Goal: Task Accomplishment & Management: Complete application form

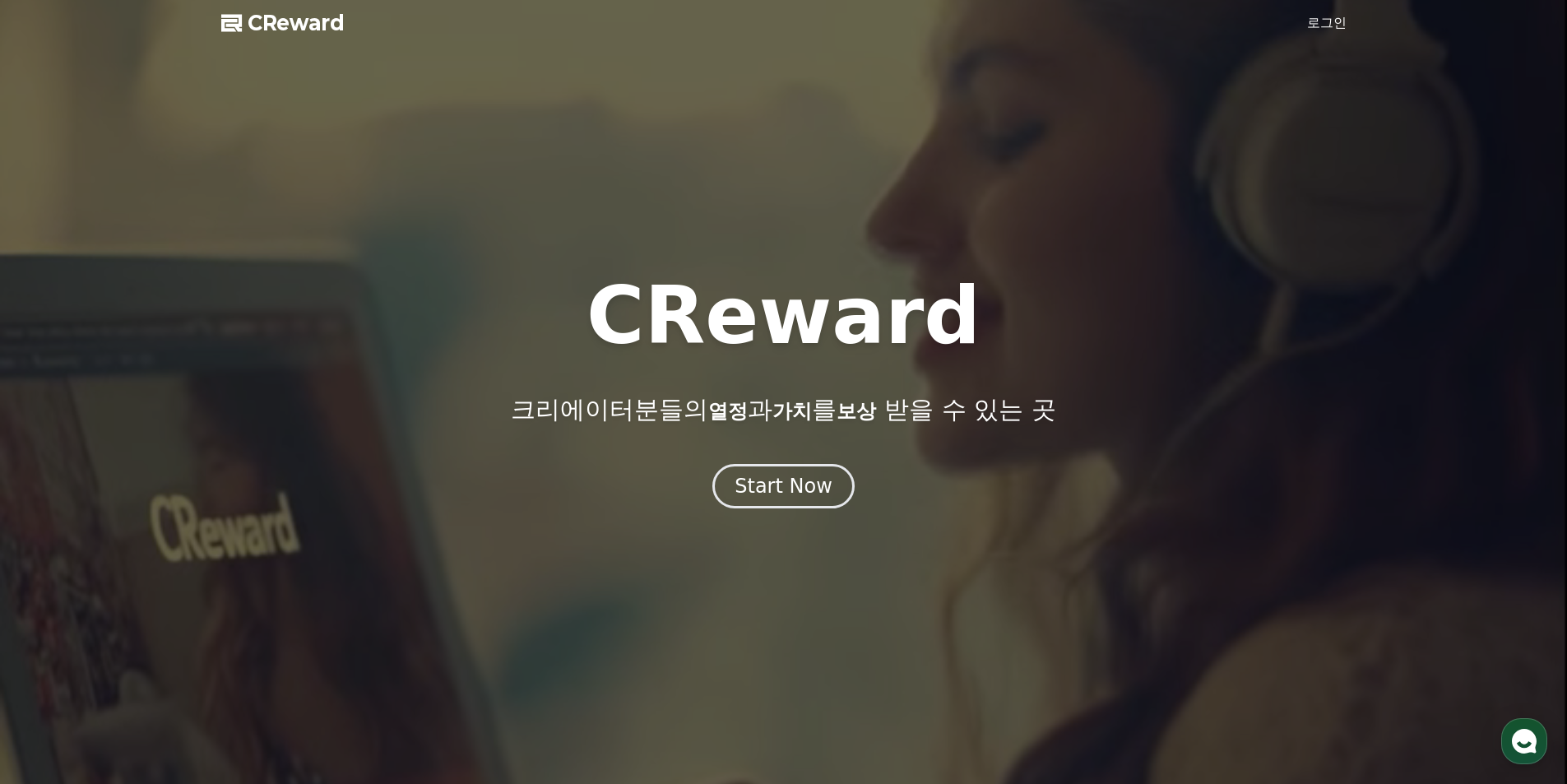
click at [1315, 30] on link "로그인" at bounding box center [1327, 22] width 39 height 20
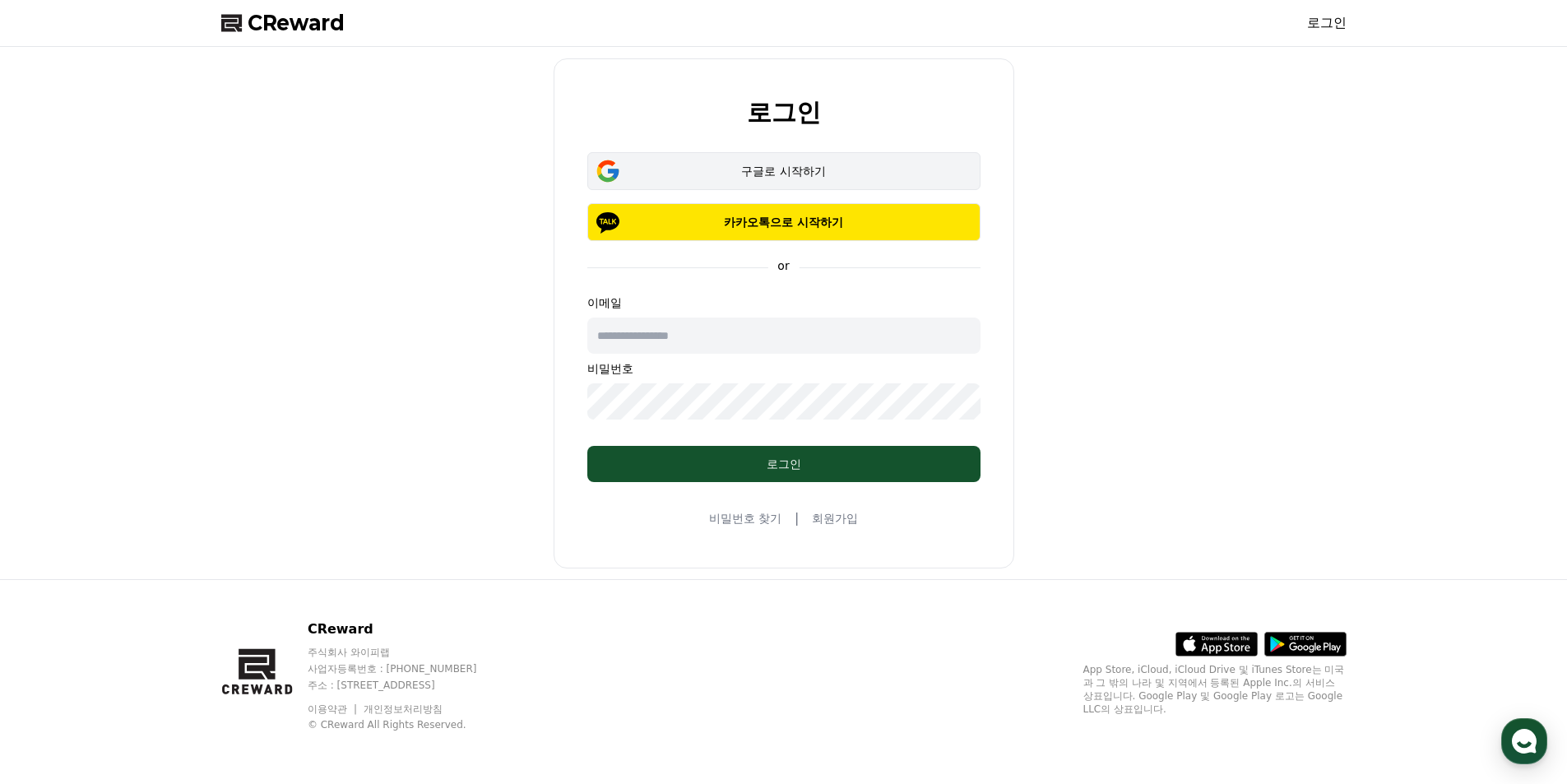
click at [774, 174] on div "구글로 시작하기" at bounding box center [784, 171] width 346 height 16
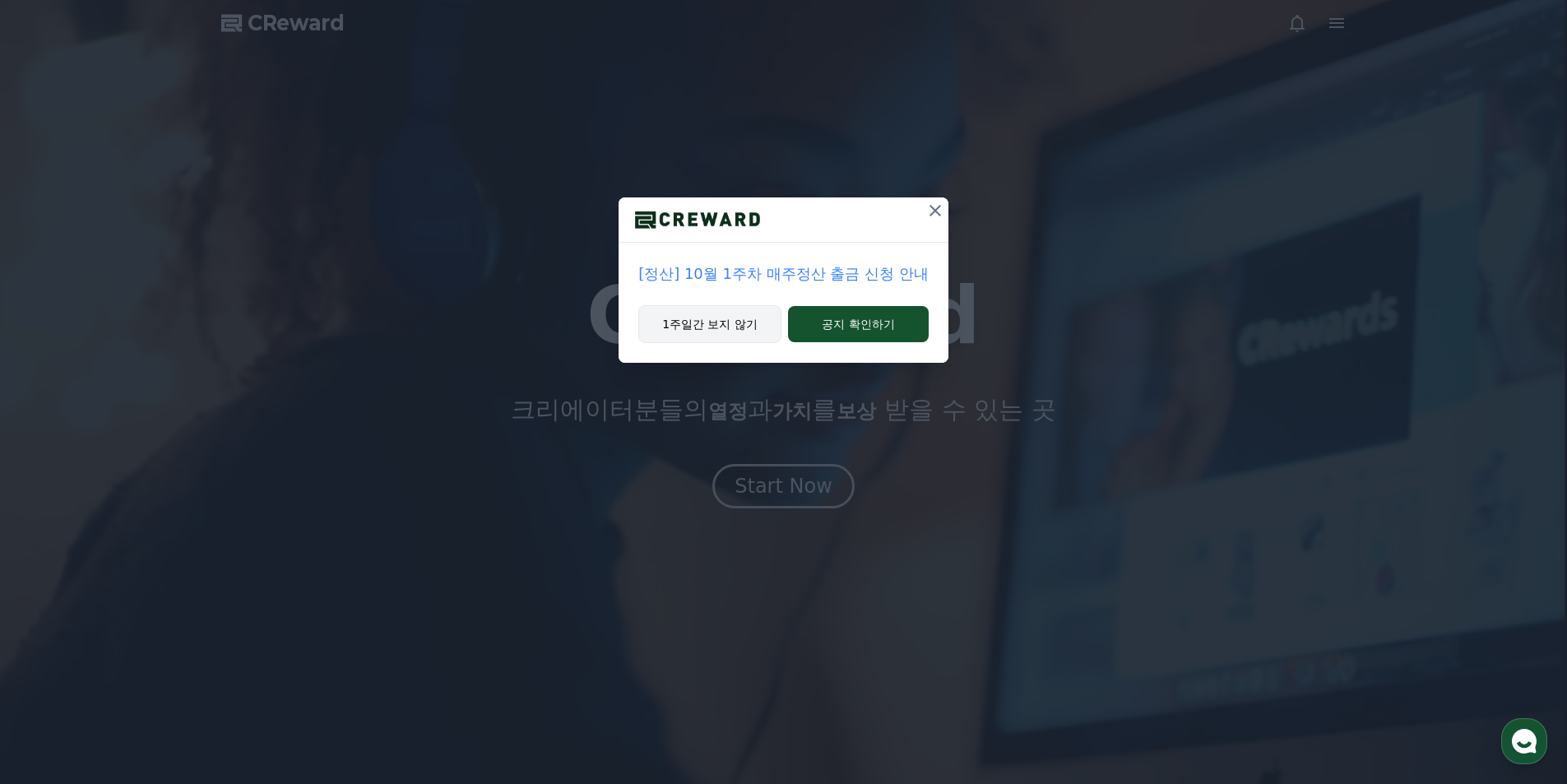
click at [742, 323] on button "1주일간 보지 않기" at bounding box center [710, 324] width 143 height 38
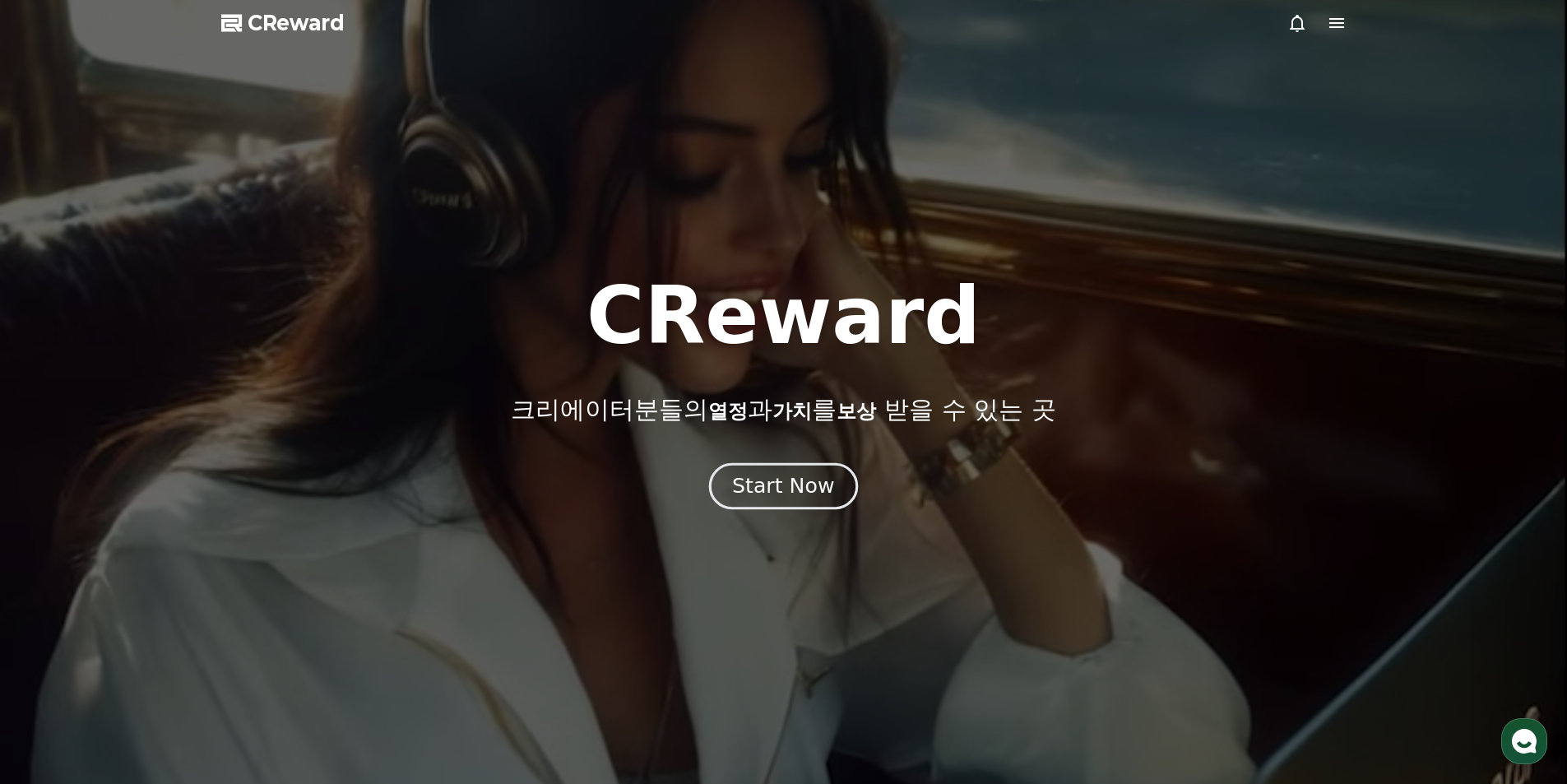
click at [826, 482] on div "Start Now" at bounding box center [783, 485] width 102 height 28
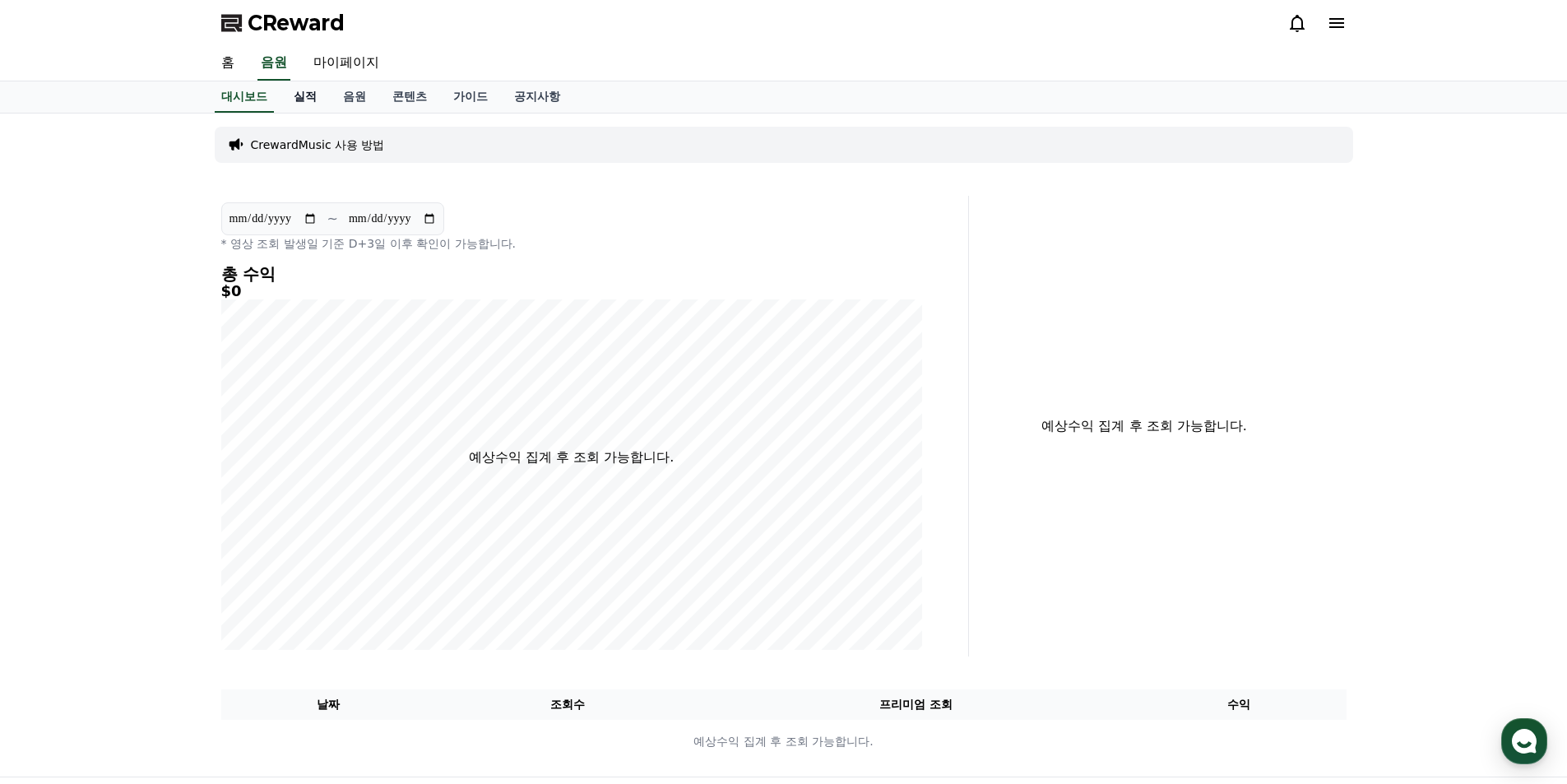
click at [312, 100] on link "실적" at bounding box center [306, 97] width 50 height 31
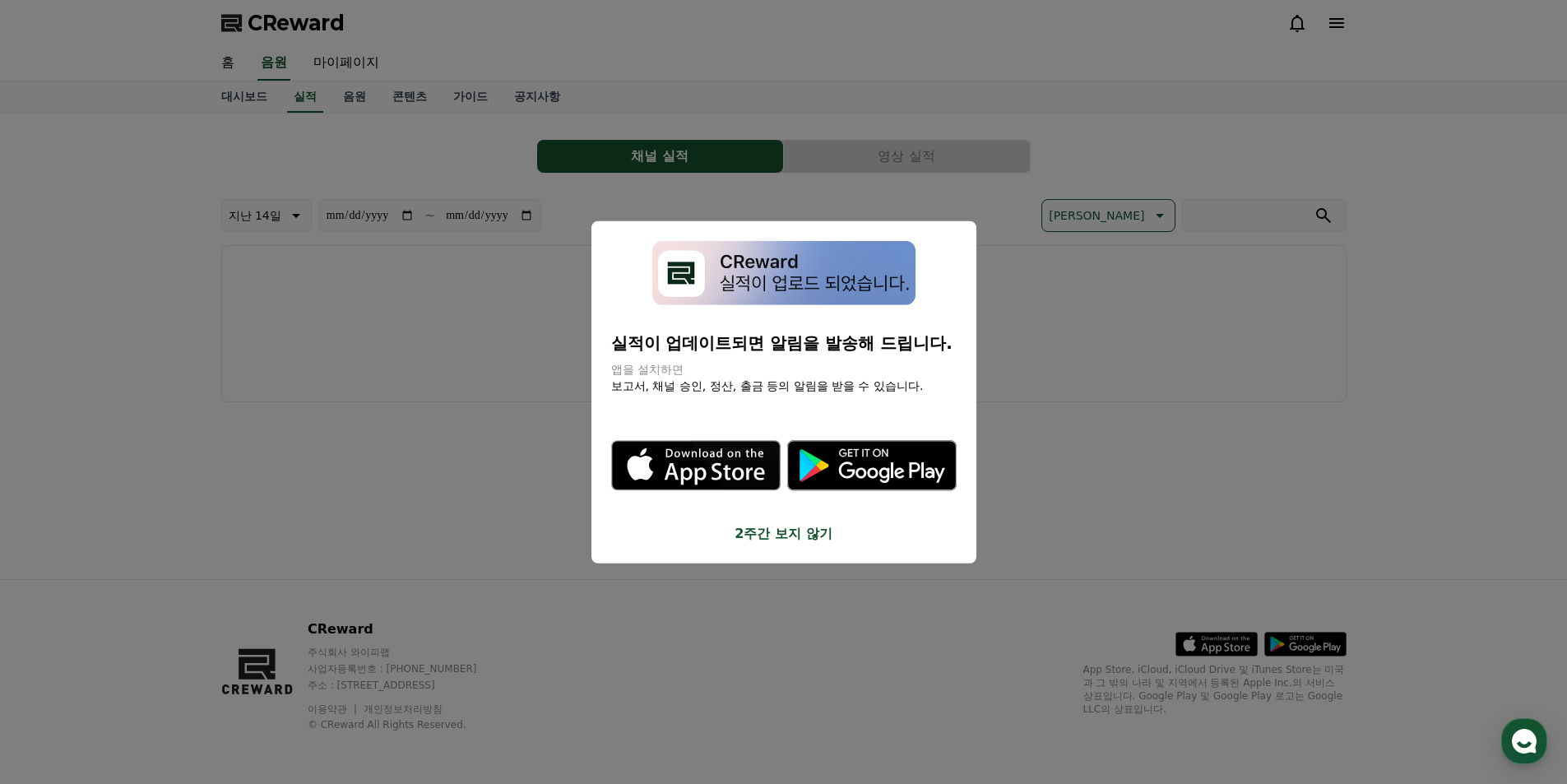
click at [770, 532] on button "2주간 보지 않기" at bounding box center [784, 534] width 346 height 20
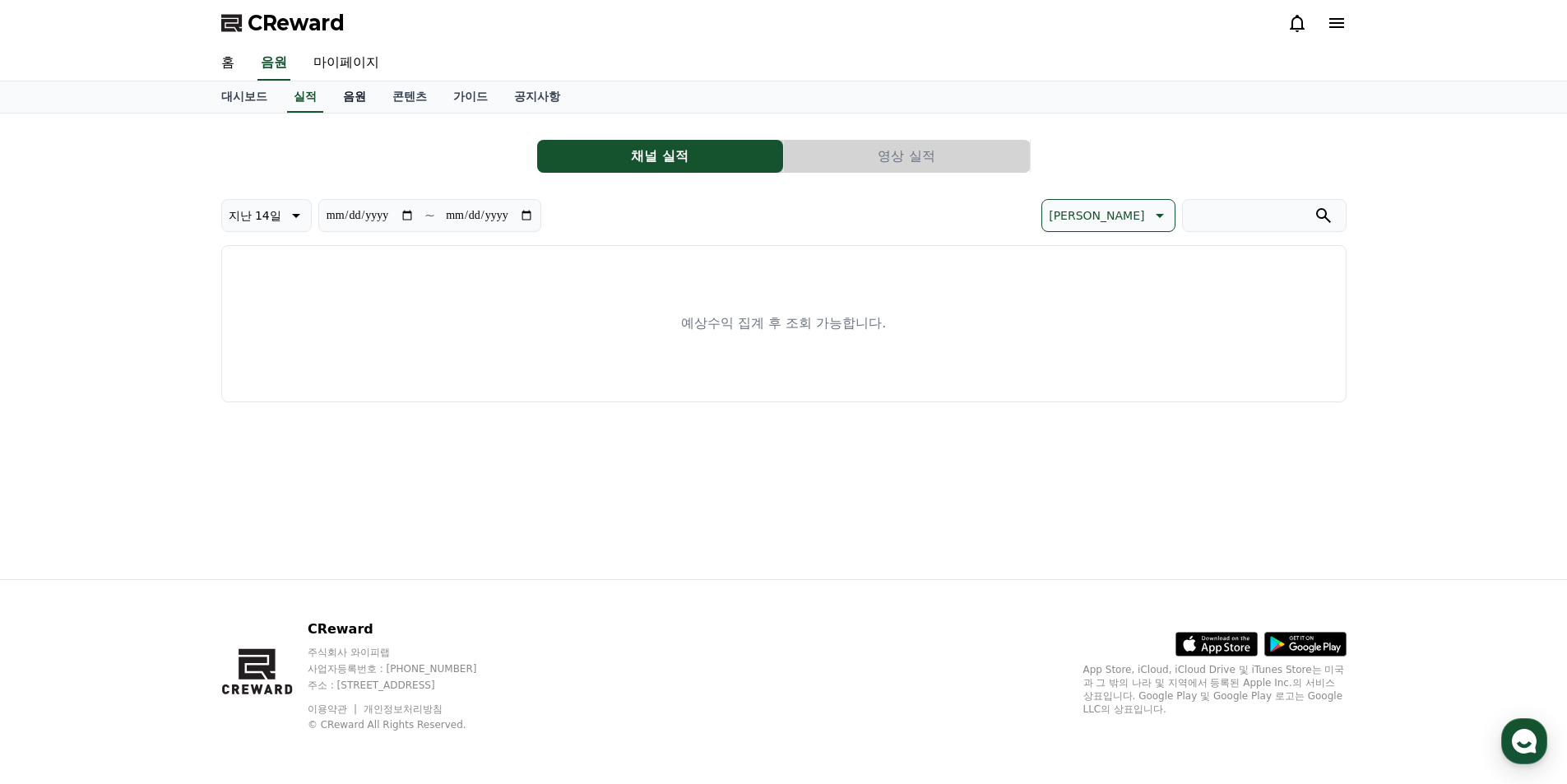
click at [357, 101] on link "음원" at bounding box center [354, 97] width 50 height 31
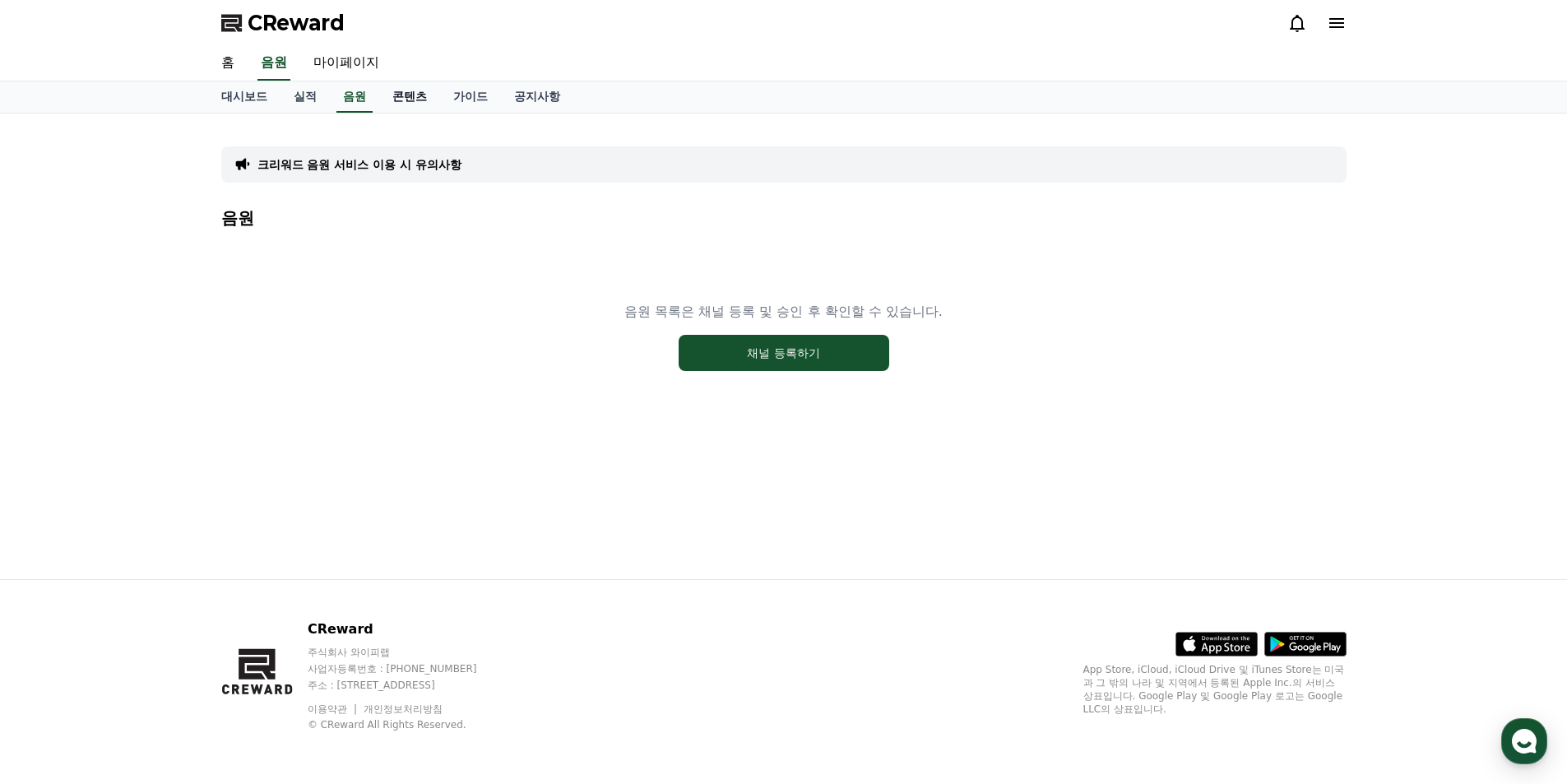
click at [398, 95] on link "콘텐츠" at bounding box center [409, 97] width 61 height 31
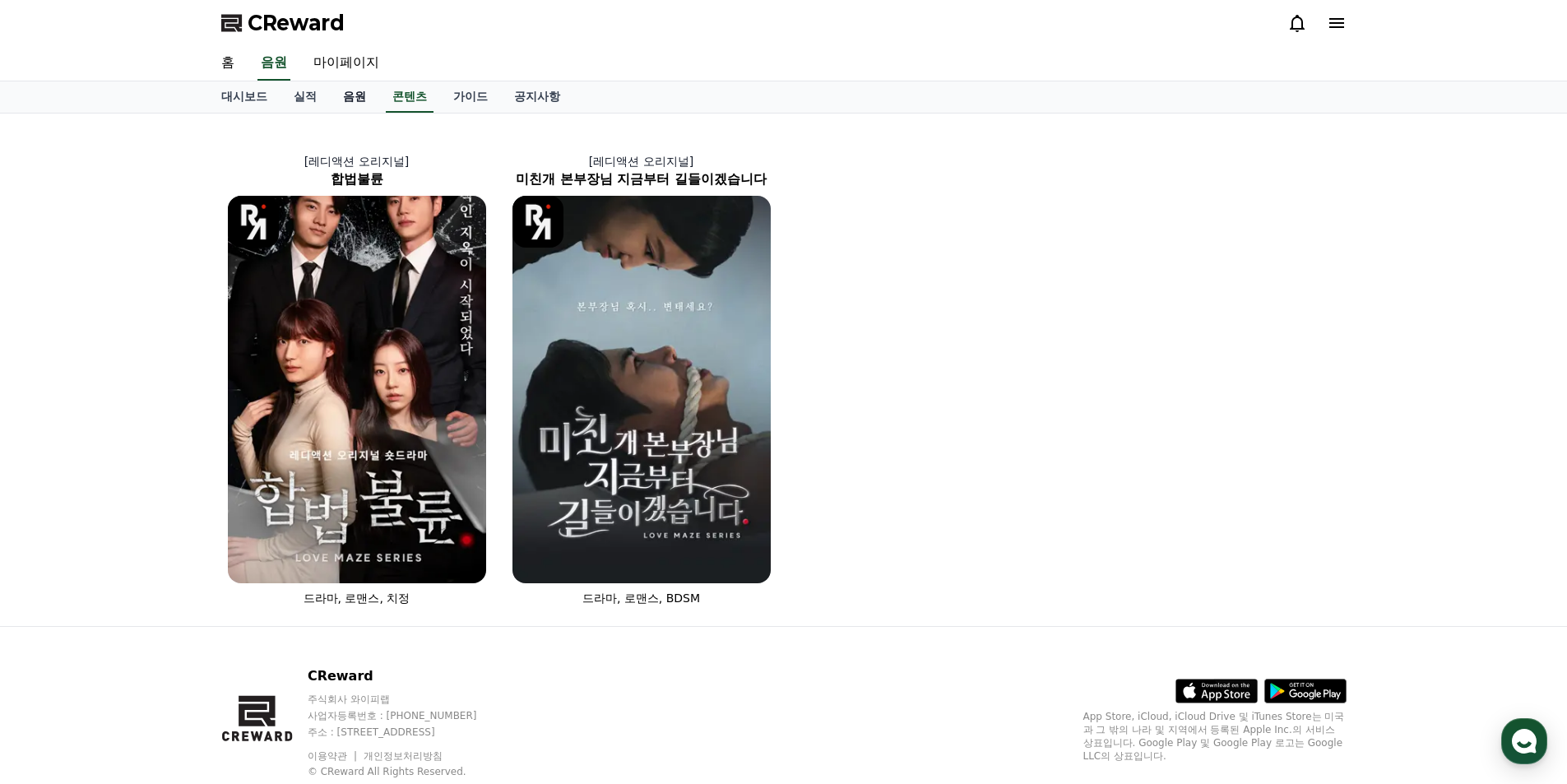
click at [360, 99] on link "음원" at bounding box center [354, 97] width 50 height 31
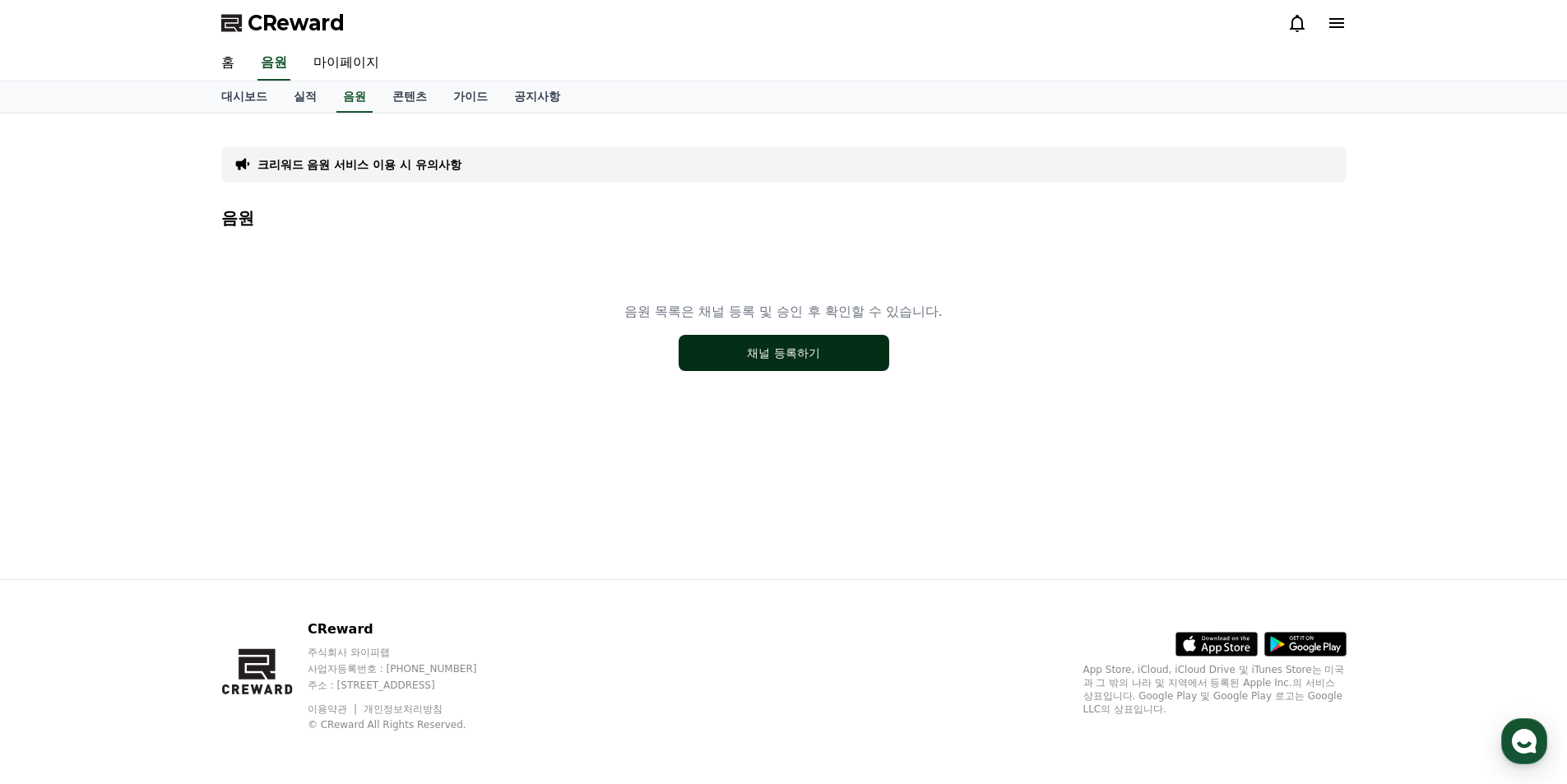
click at [723, 347] on button "채널 등록하기" at bounding box center [784, 353] width 210 height 36
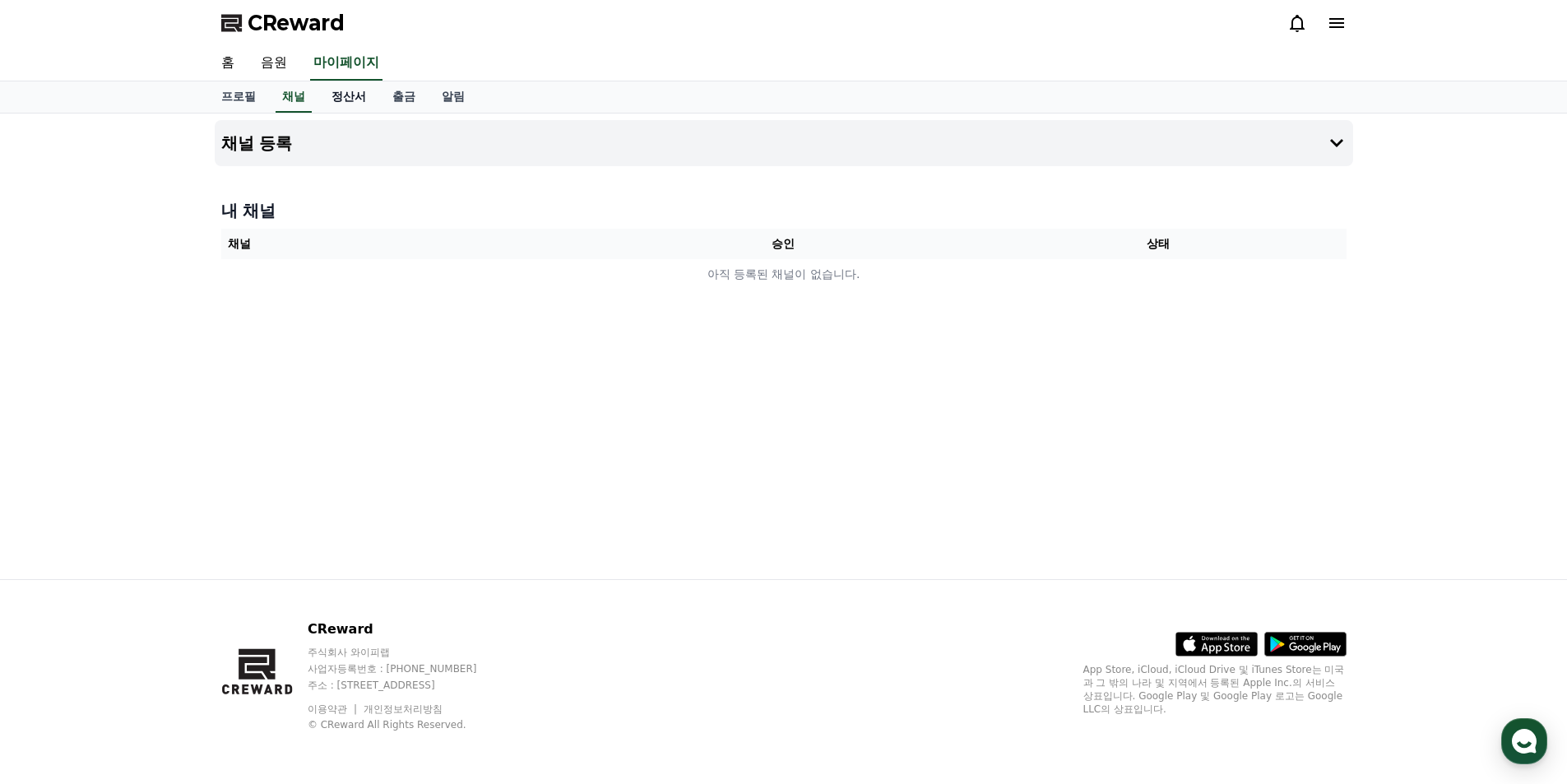
click at [343, 95] on link "정산서" at bounding box center [348, 97] width 61 height 31
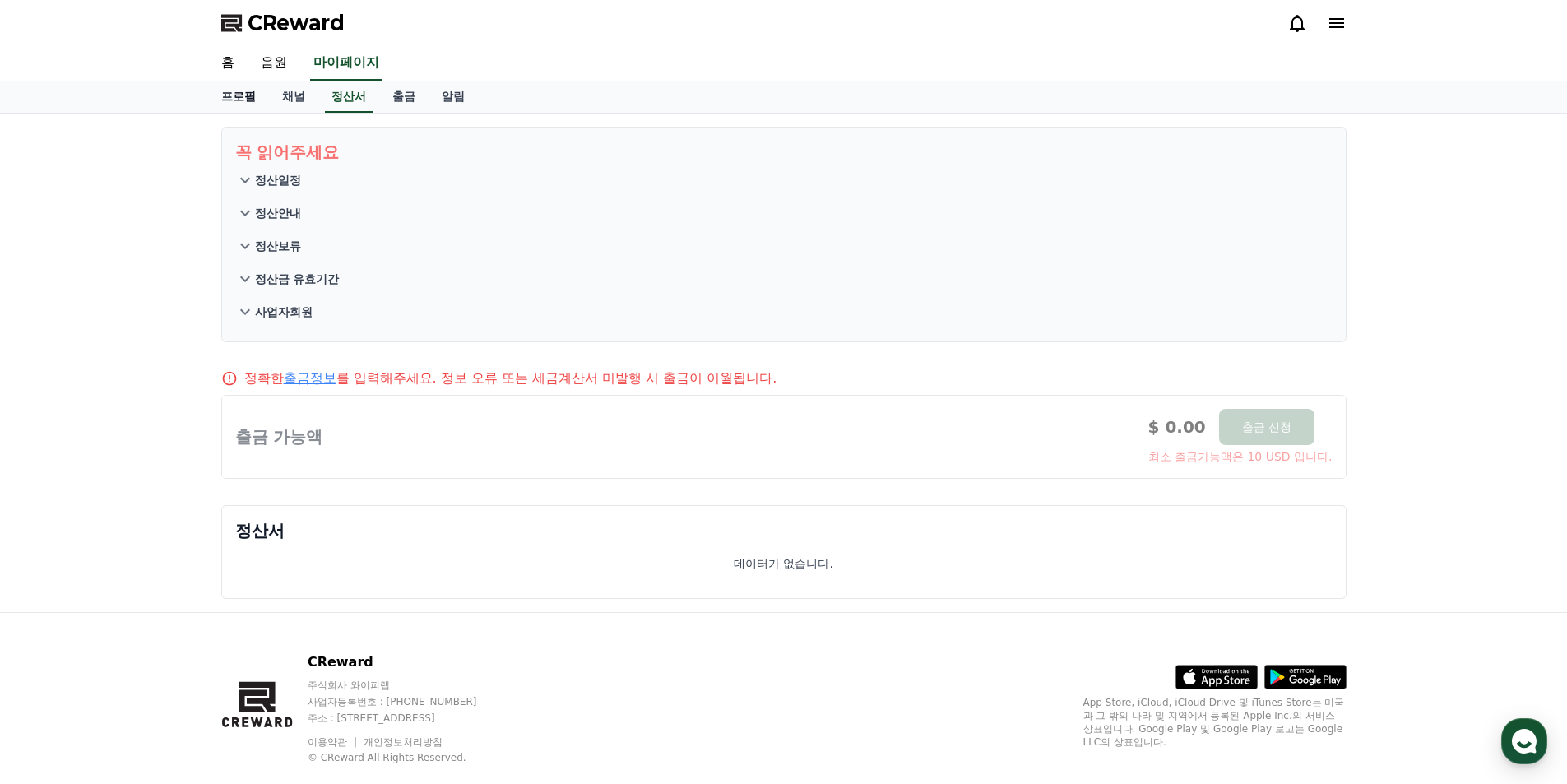
click at [257, 97] on link "프로필" at bounding box center [239, 97] width 61 height 31
select select "**********"
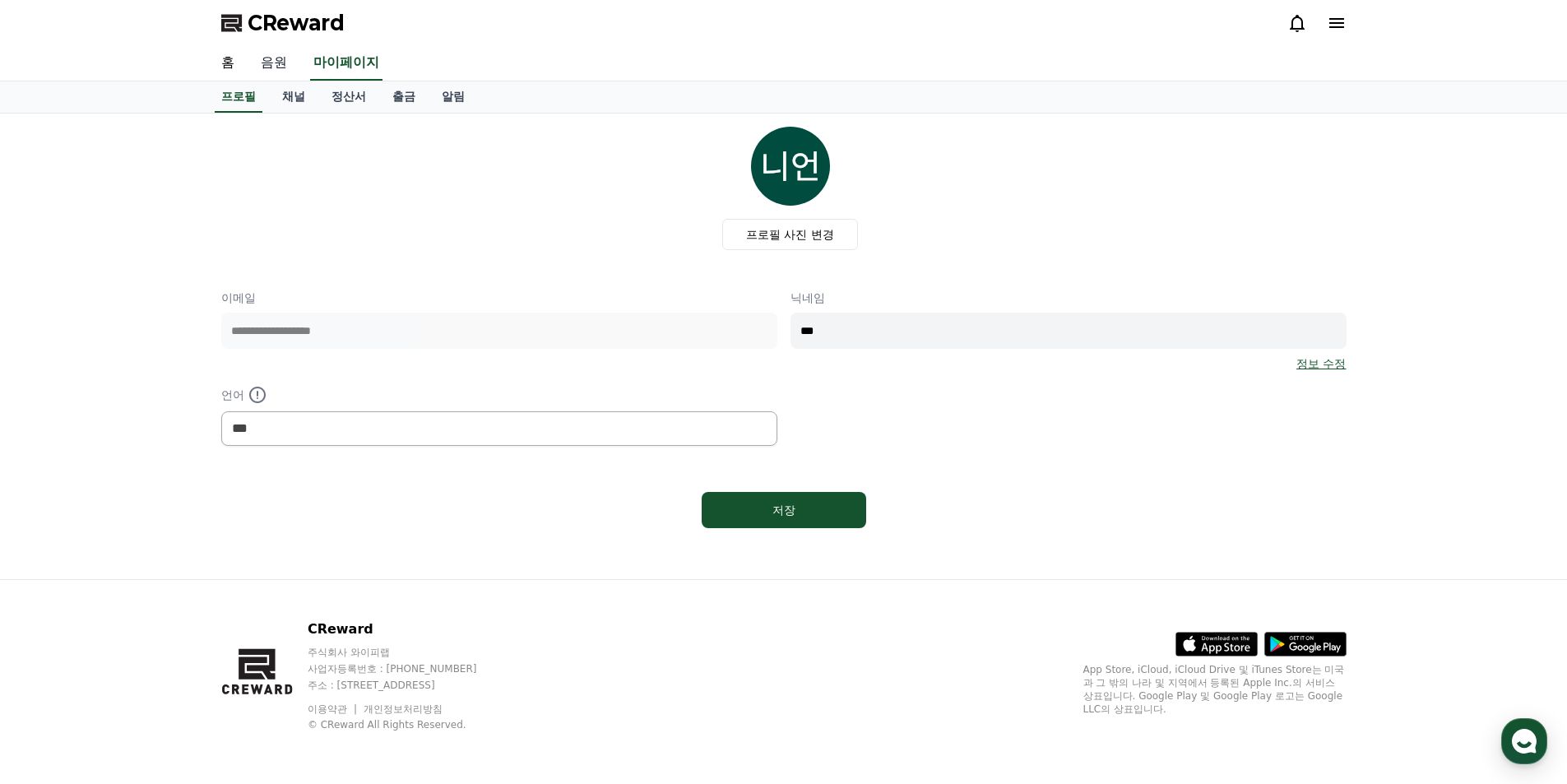
click at [278, 63] on link "음원" at bounding box center [274, 63] width 52 height 34
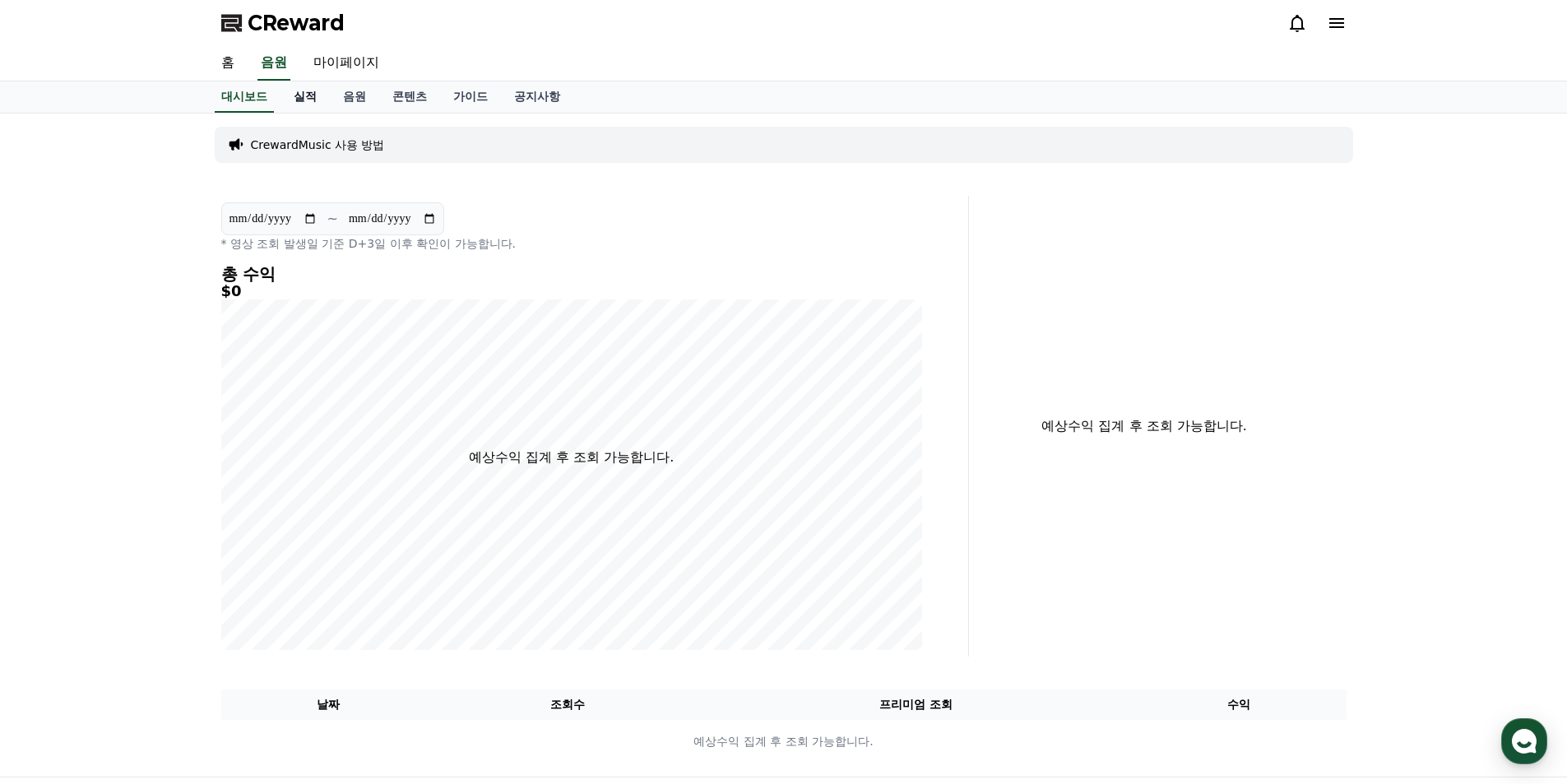
click at [303, 93] on link "실적" at bounding box center [306, 97] width 50 height 31
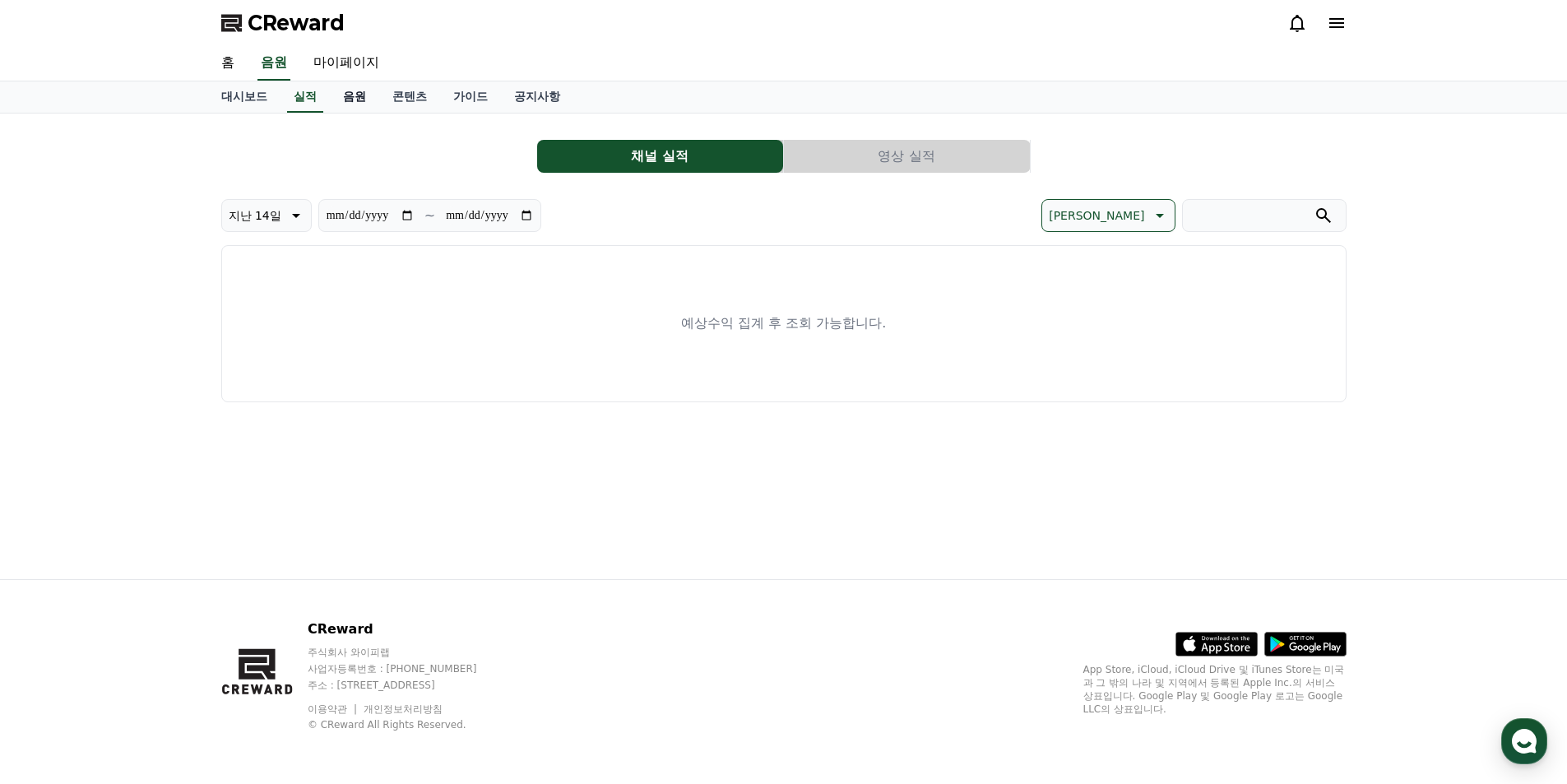
click at [356, 93] on link "음원" at bounding box center [354, 97] width 50 height 31
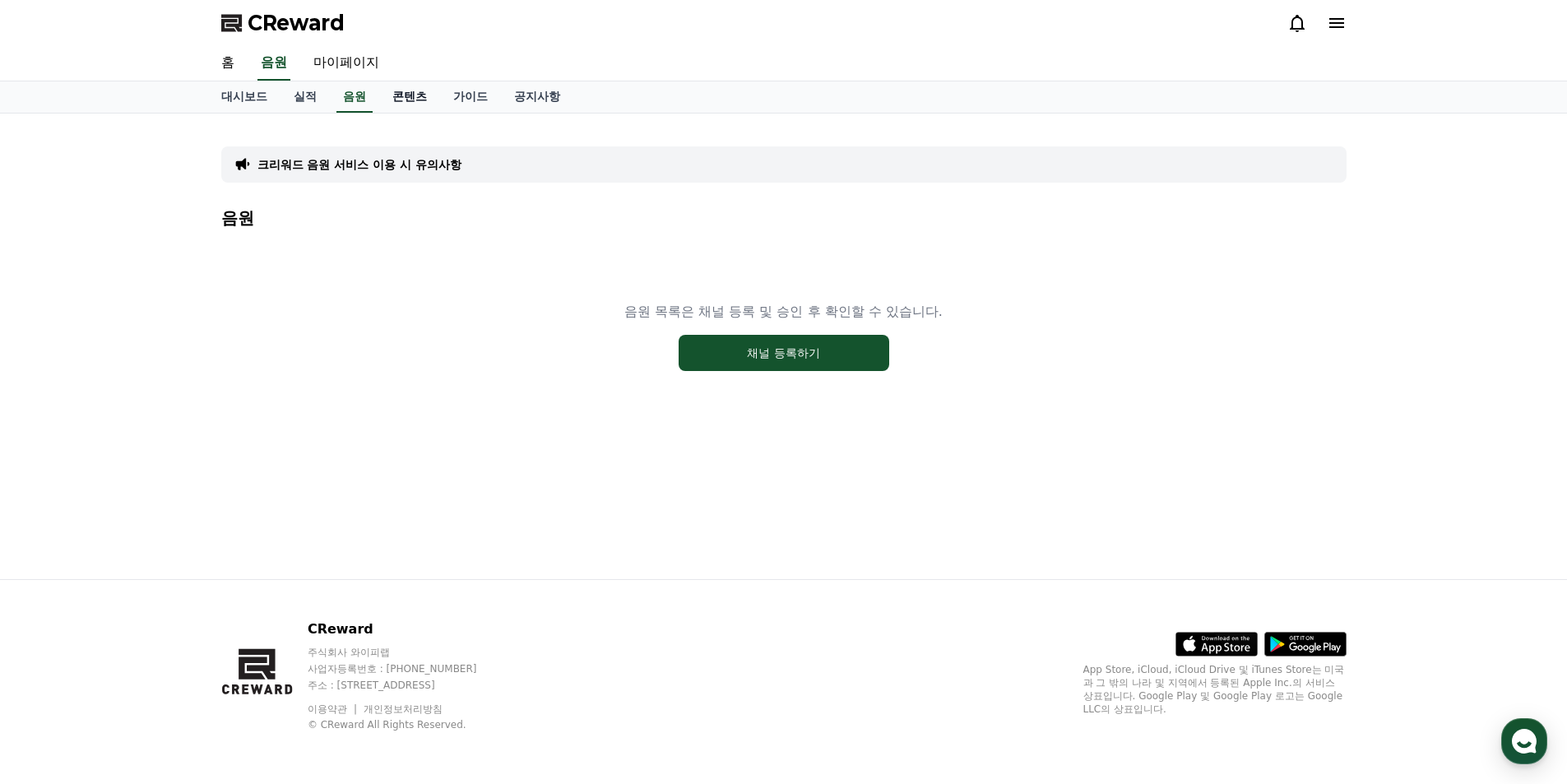
click at [403, 93] on link "콘텐츠" at bounding box center [409, 97] width 61 height 31
click at [464, 94] on link "가이드" at bounding box center [470, 97] width 61 height 31
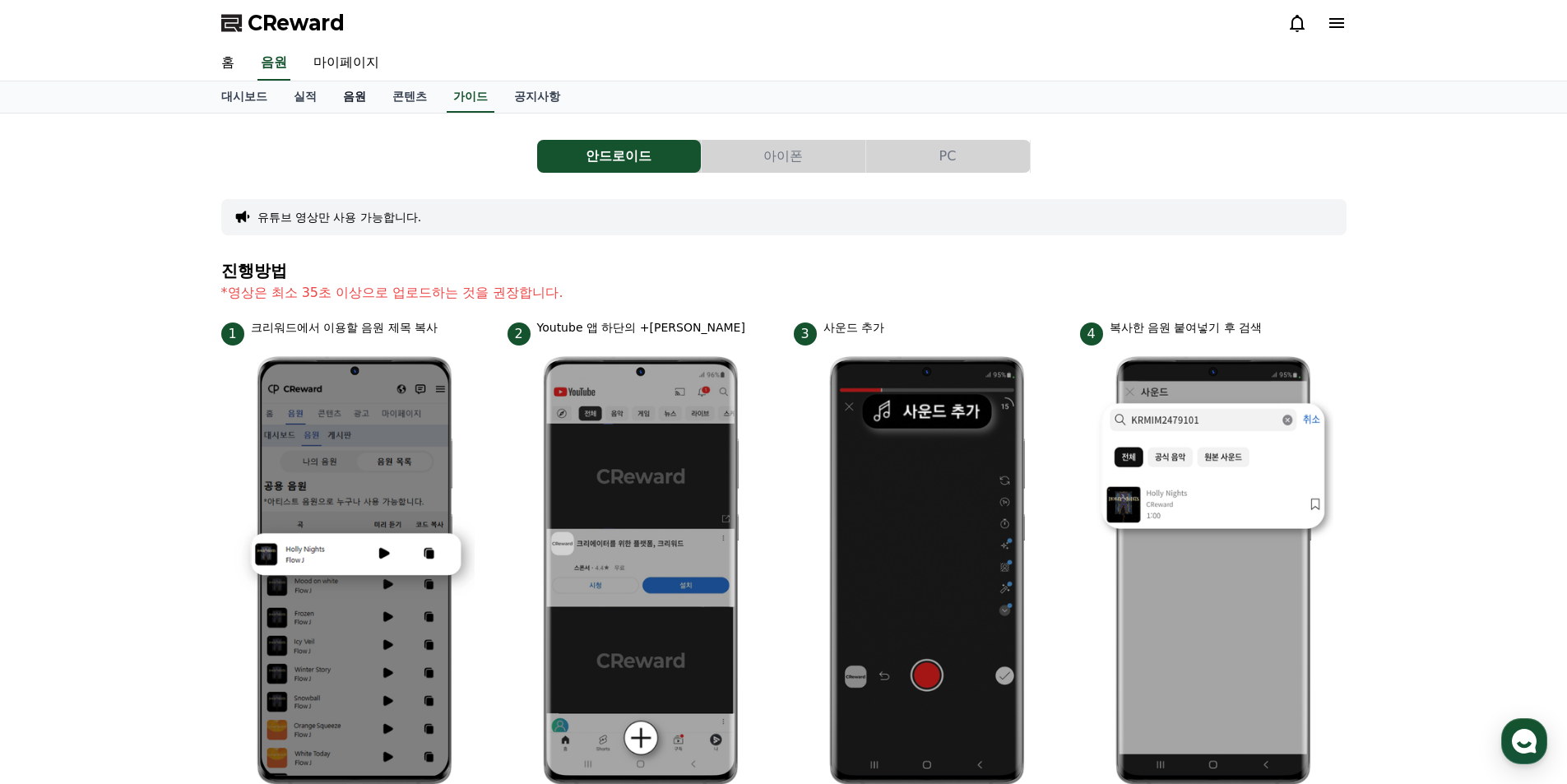
click at [355, 93] on link "음원" at bounding box center [354, 97] width 50 height 31
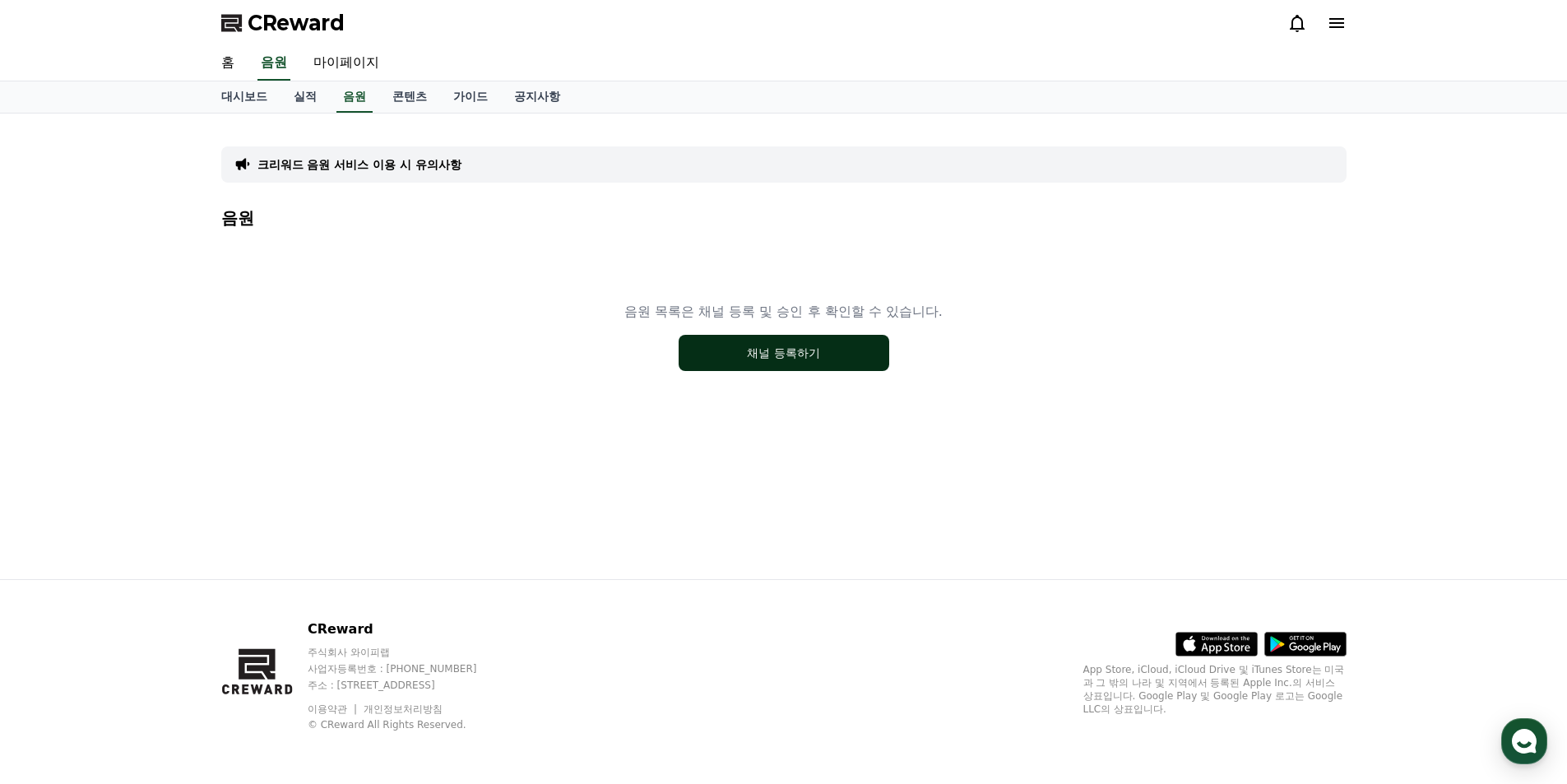
click at [723, 357] on button "채널 등록하기" at bounding box center [784, 353] width 210 height 36
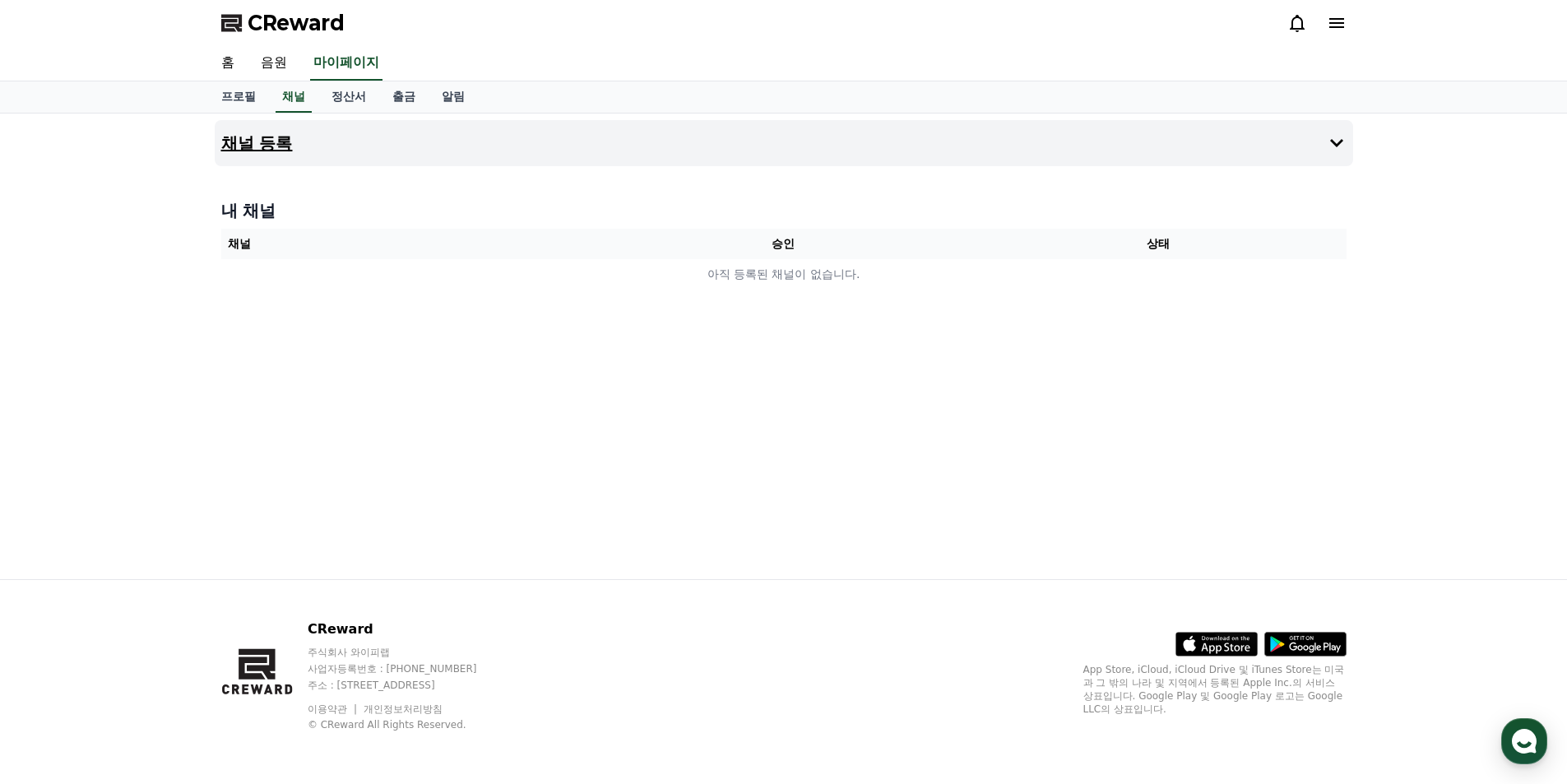
click at [266, 149] on h4 "채널 등록" at bounding box center [257, 142] width 71 height 18
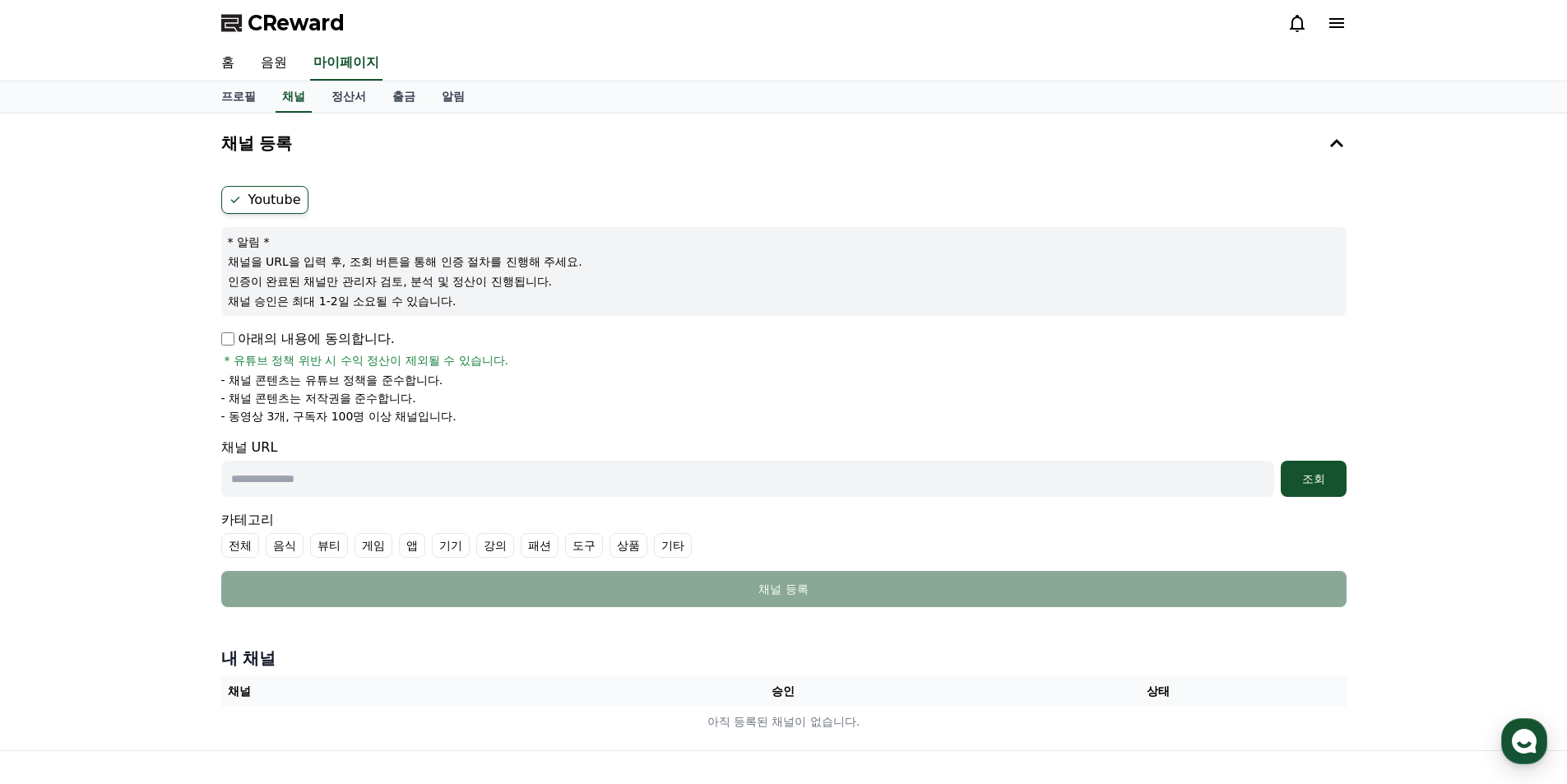
click at [344, 486] on input "text" at bounding box center [747, 479] width 1053 height 36
click at [372, 484] on input "text" at bounding box center [747, 479] width 1053 height 36
paste input "**********"
type input "**********"
click at [1317, 483] on div "조회" at bounding box center [1313, 478] width 52 height 16
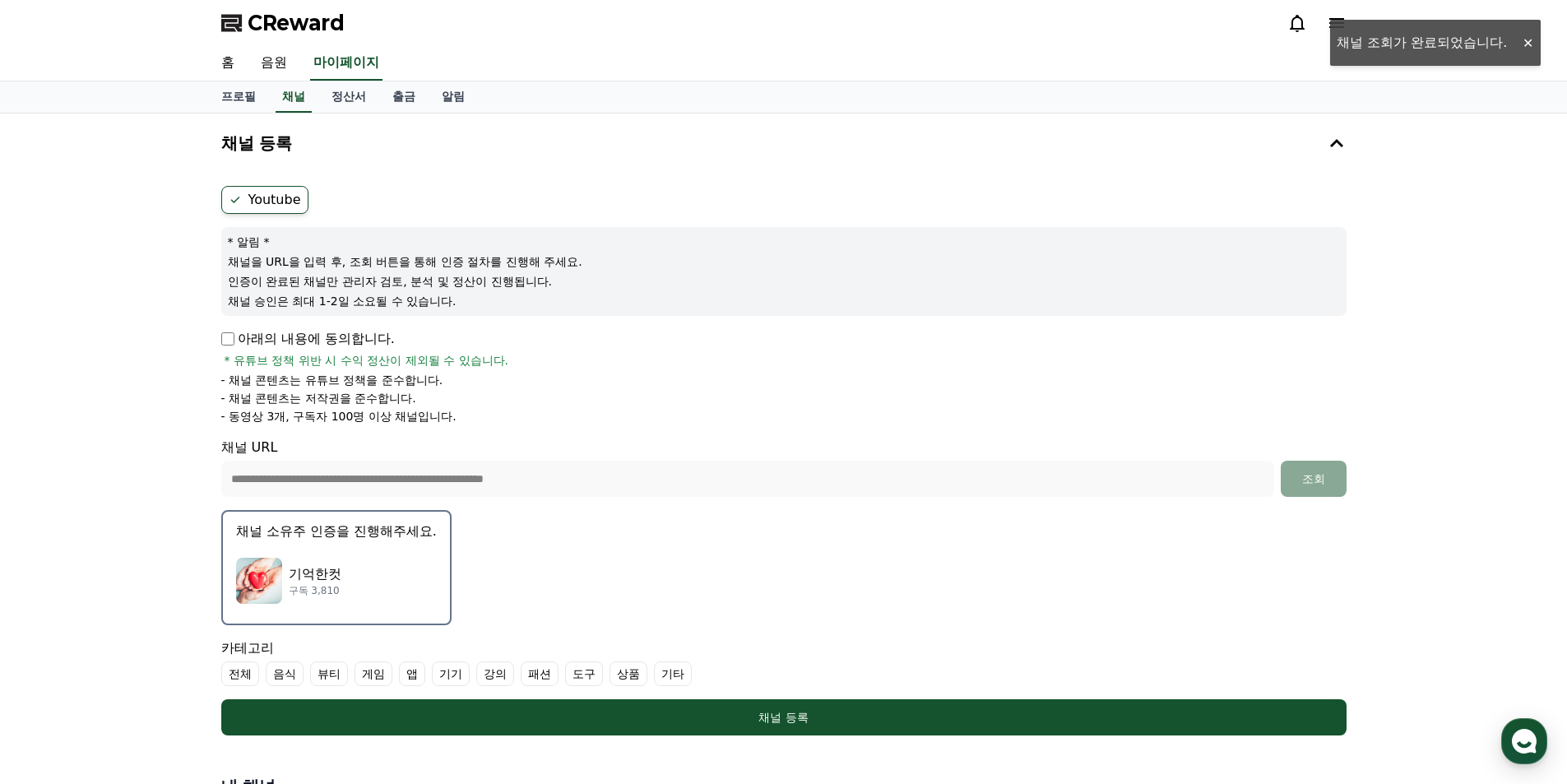
scroll to position [299, 0]
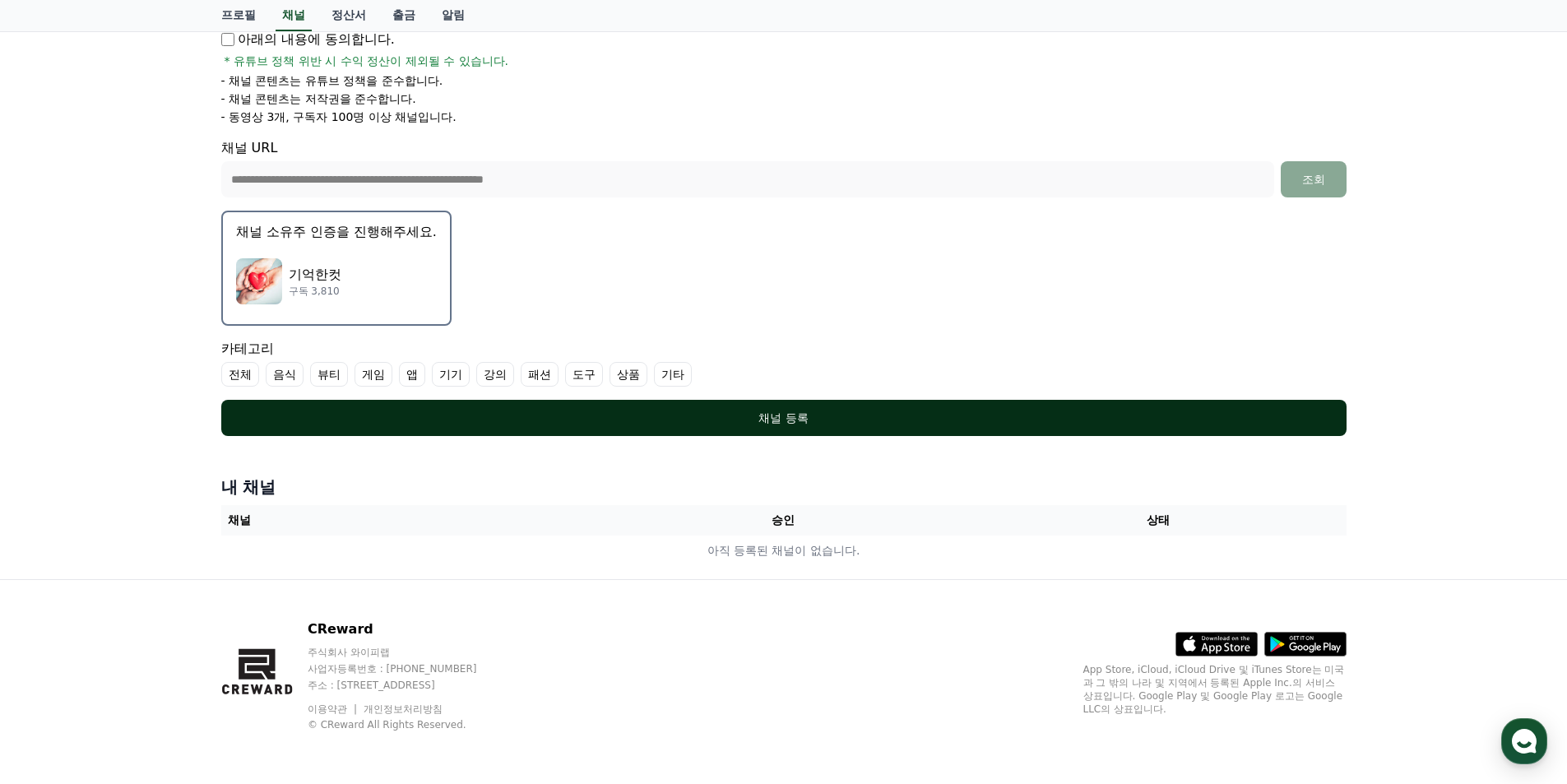
click at [708, 412] on div "채널 등록" at bounding box center [784, 417] width 1060 height 16
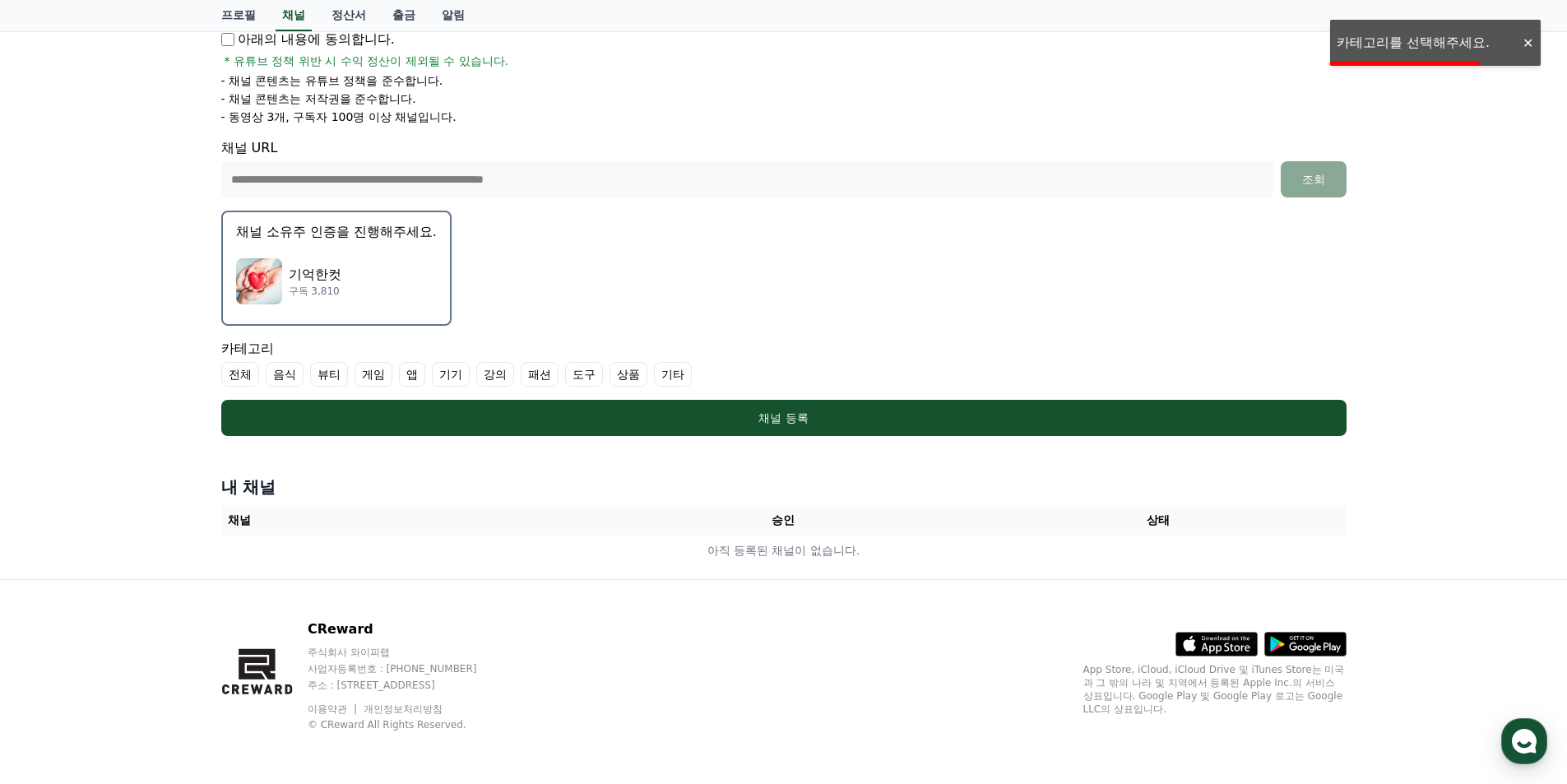
click at [1408, 42] on div "**********" at bounding box center [784, 196] width 1567 height 764
click at [677, 374] on label "기타" at bounding box center [673, 374] width 38 height 25
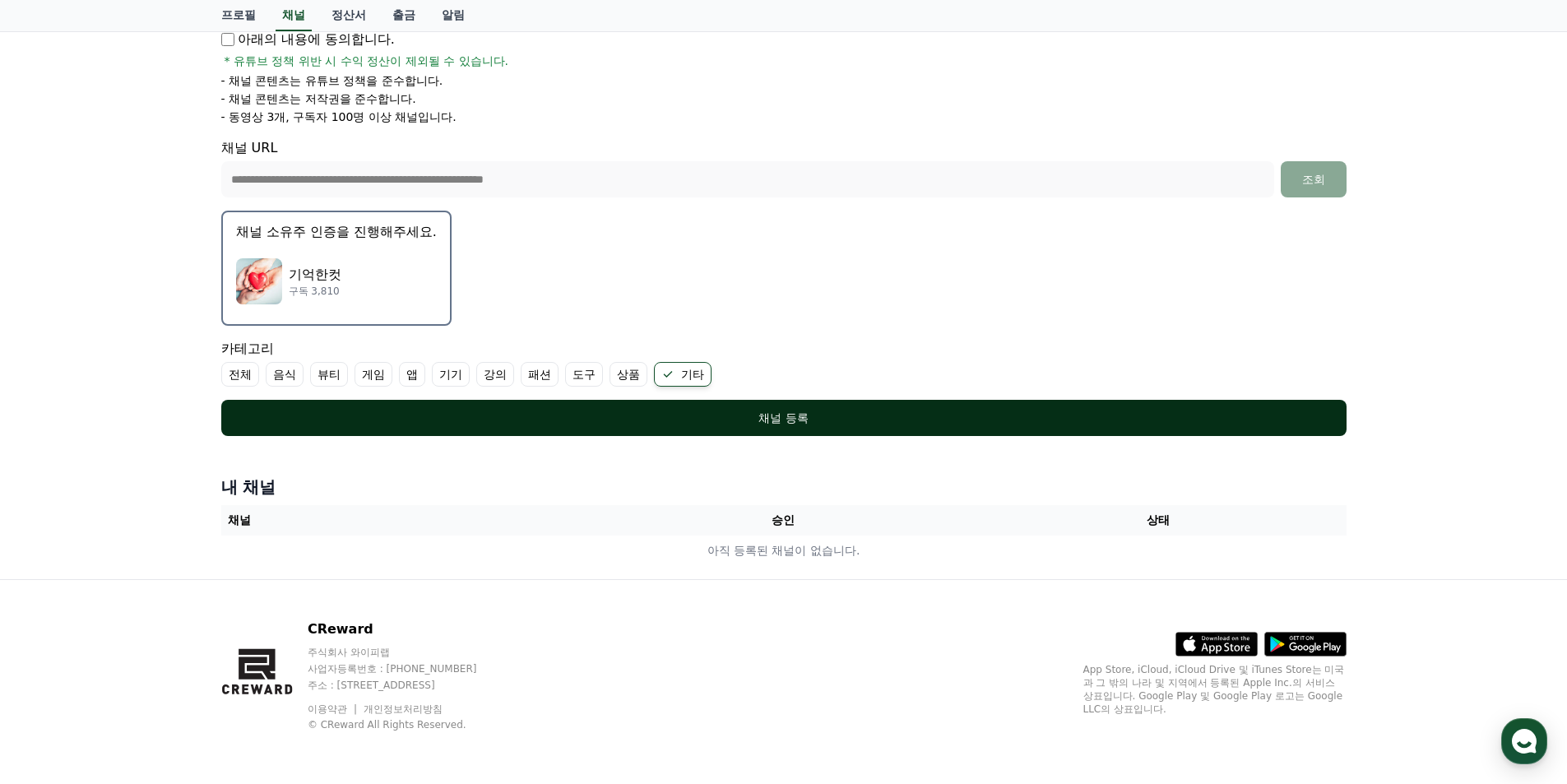
click at [693, 409] on div "채널 등록" at bounding box center [784, 417] width 1060 height 16
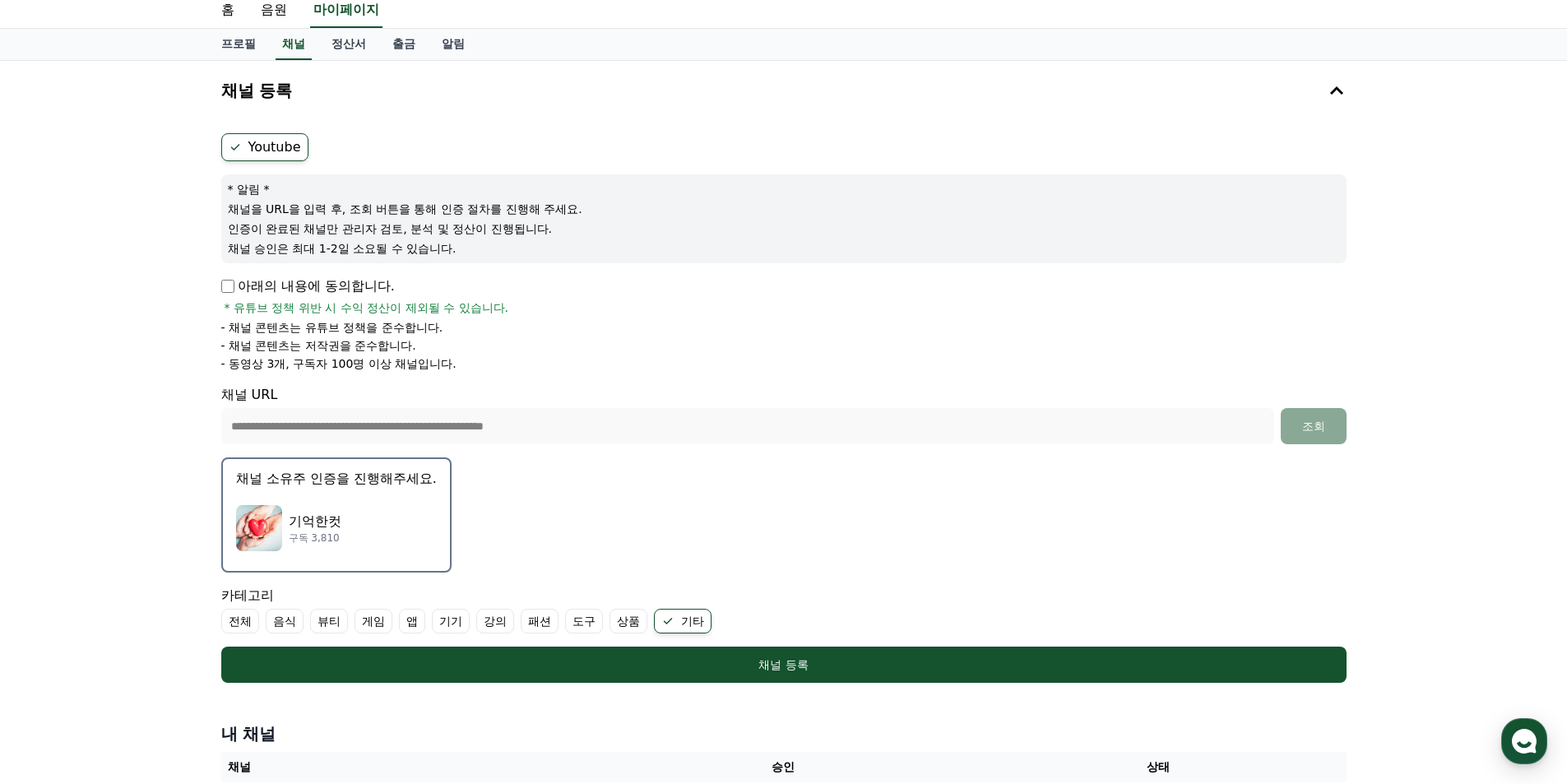
scroll to position [0, 0]
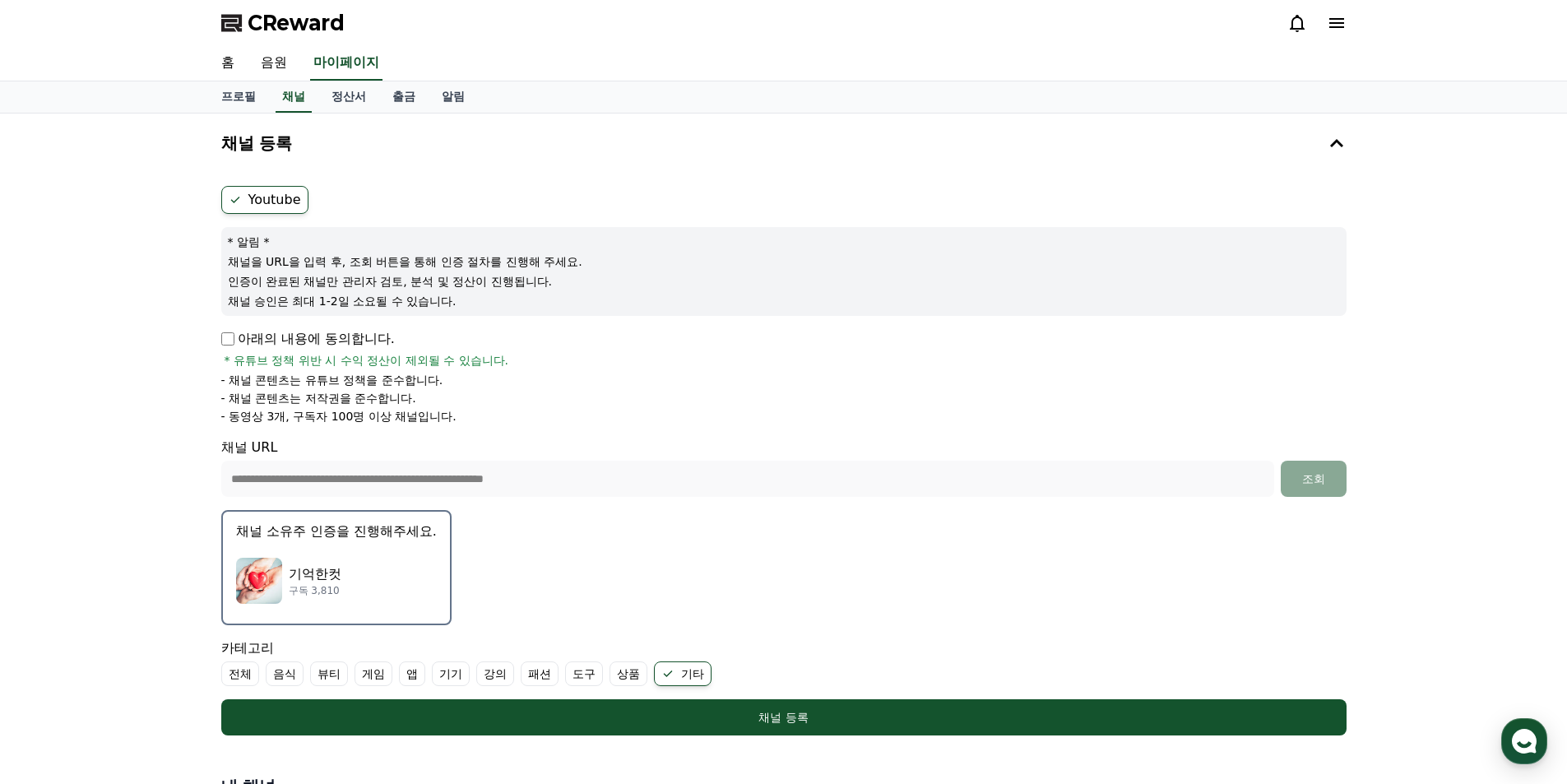
click at [1338, 30] on icon at bounding box center [1336, 22] width 20 height 20
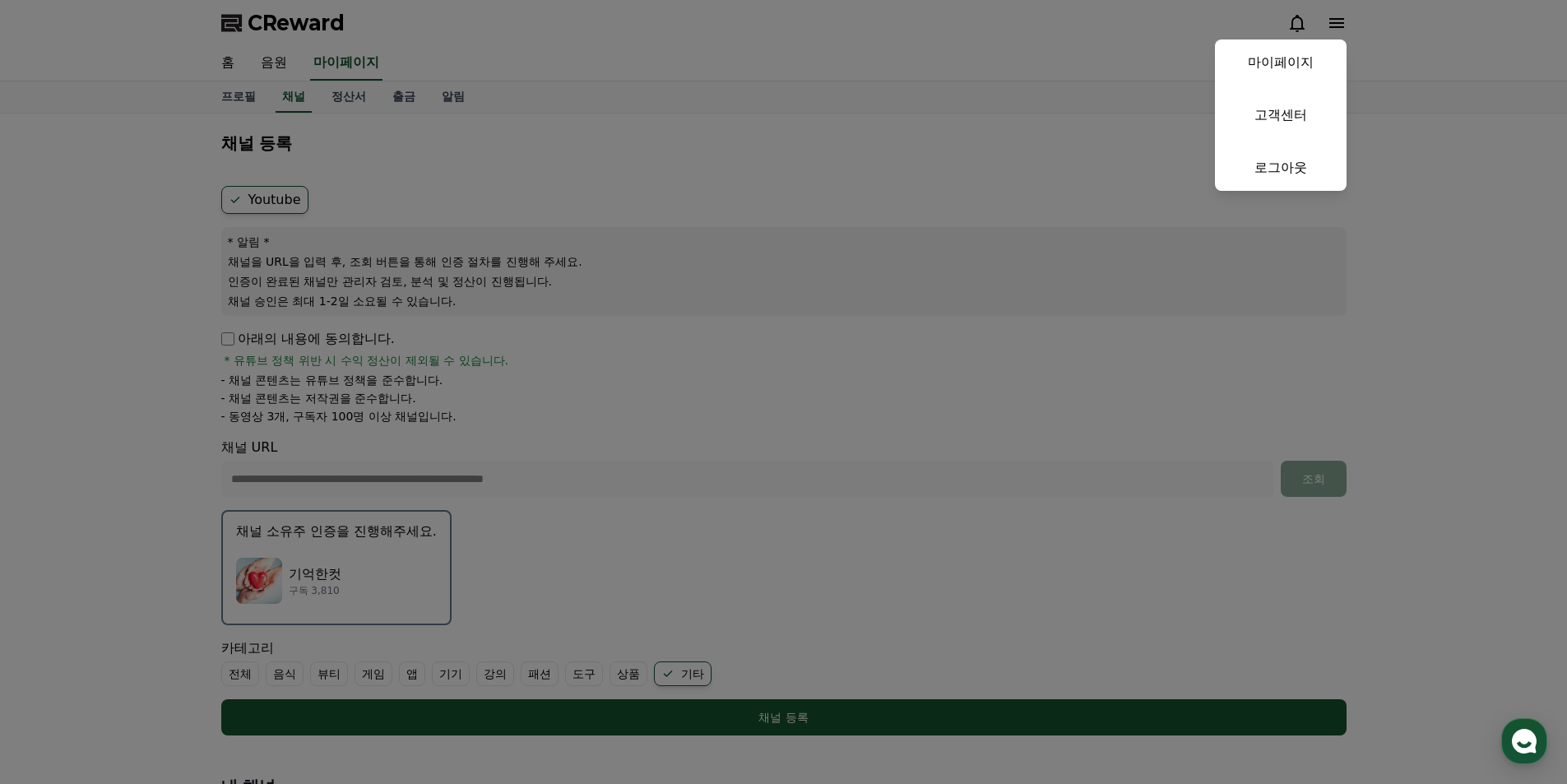
click at [548, 549] on button "close" at bounding box center [784, 392] width 1567 height 784
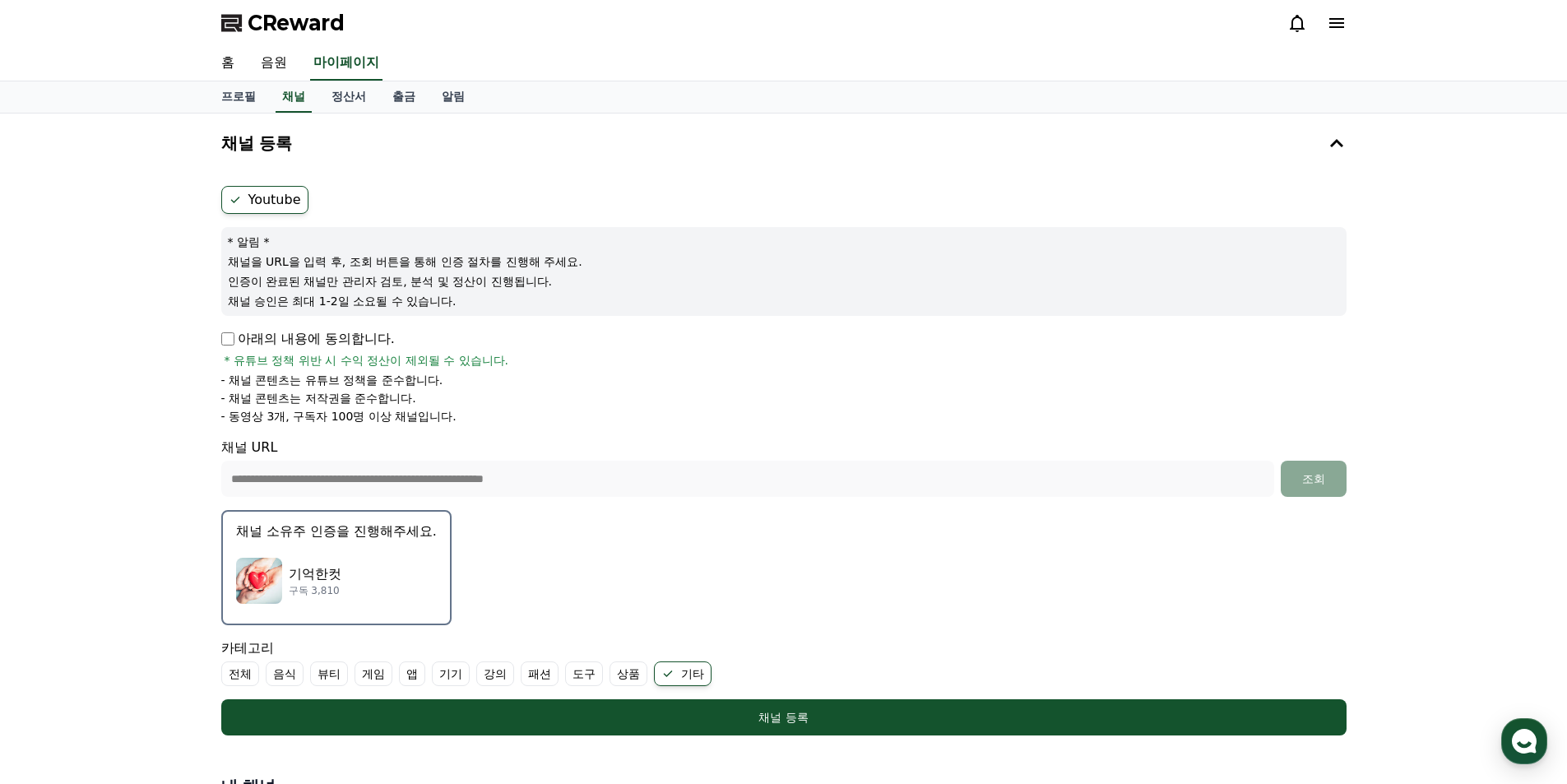
click at [378, 562] on div "기억한컷 구독 3,810" at bounding box center [336, 580] width 201 height 66
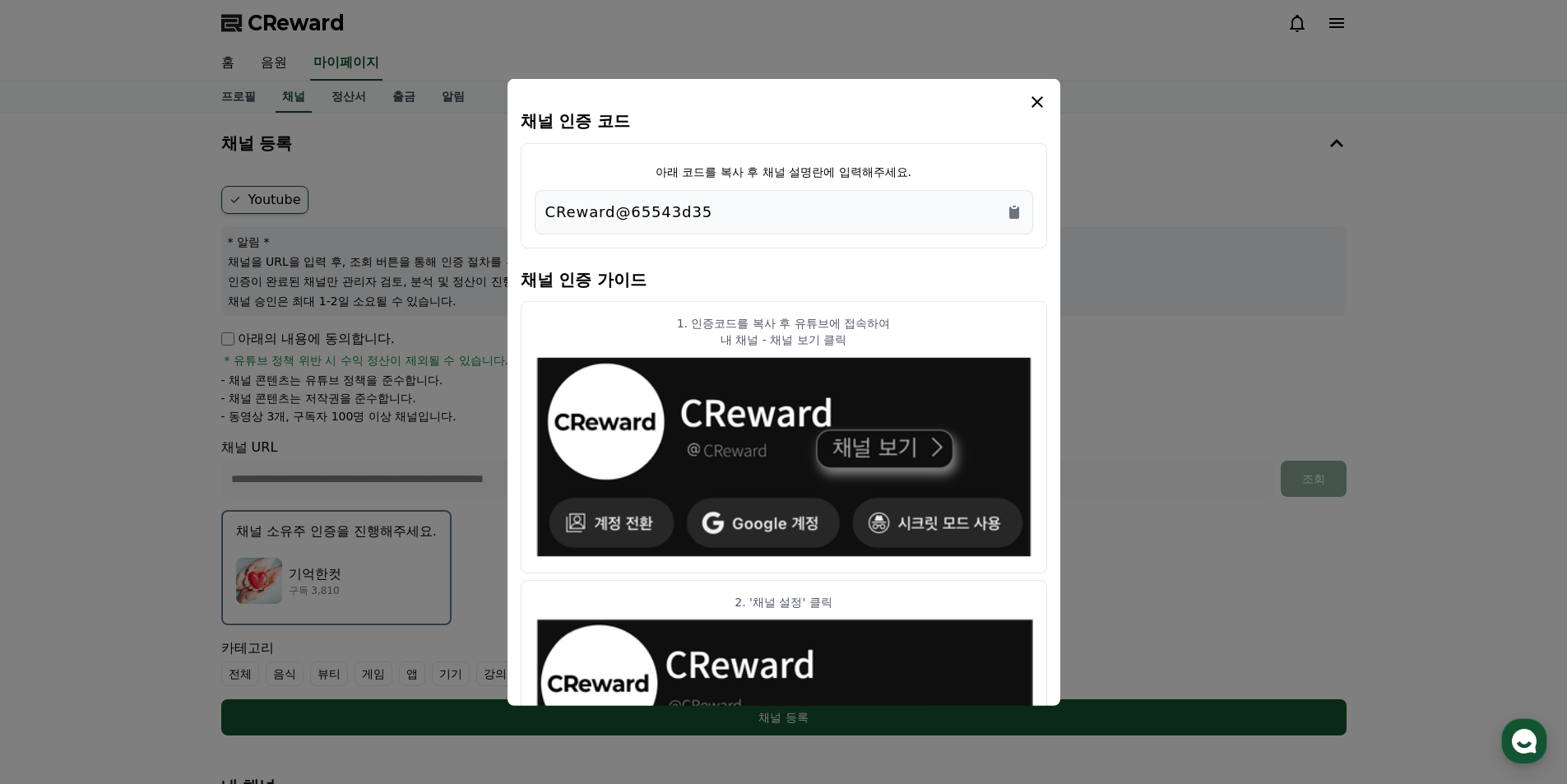
drag, startPoint x: 715, startPoint y: 213, endPoint x: 502, endPoint y: 210, distance: 213.0
click at [502, 742] on div "채널 인증 코드 아래 코드를 복사 후 채널 설명란에 입력해주세요. CReward@65543d35 채널 인증 가이드 1. 인증코드를 복사 후 유…" at bounding box center [784, 742] width 1139 height 0
click at [780, 226] on div "CReward@65543d35" at bounding box center [784, 211] width 499 height 45
drag, startPoint x: 747, startPoint y: 217, endPoint x: 541, endPoint y: 223, distance: 206.1
click at [541, 223] on div "CReward@65543d35" at bounding box center [784, 211] width 499 height 45
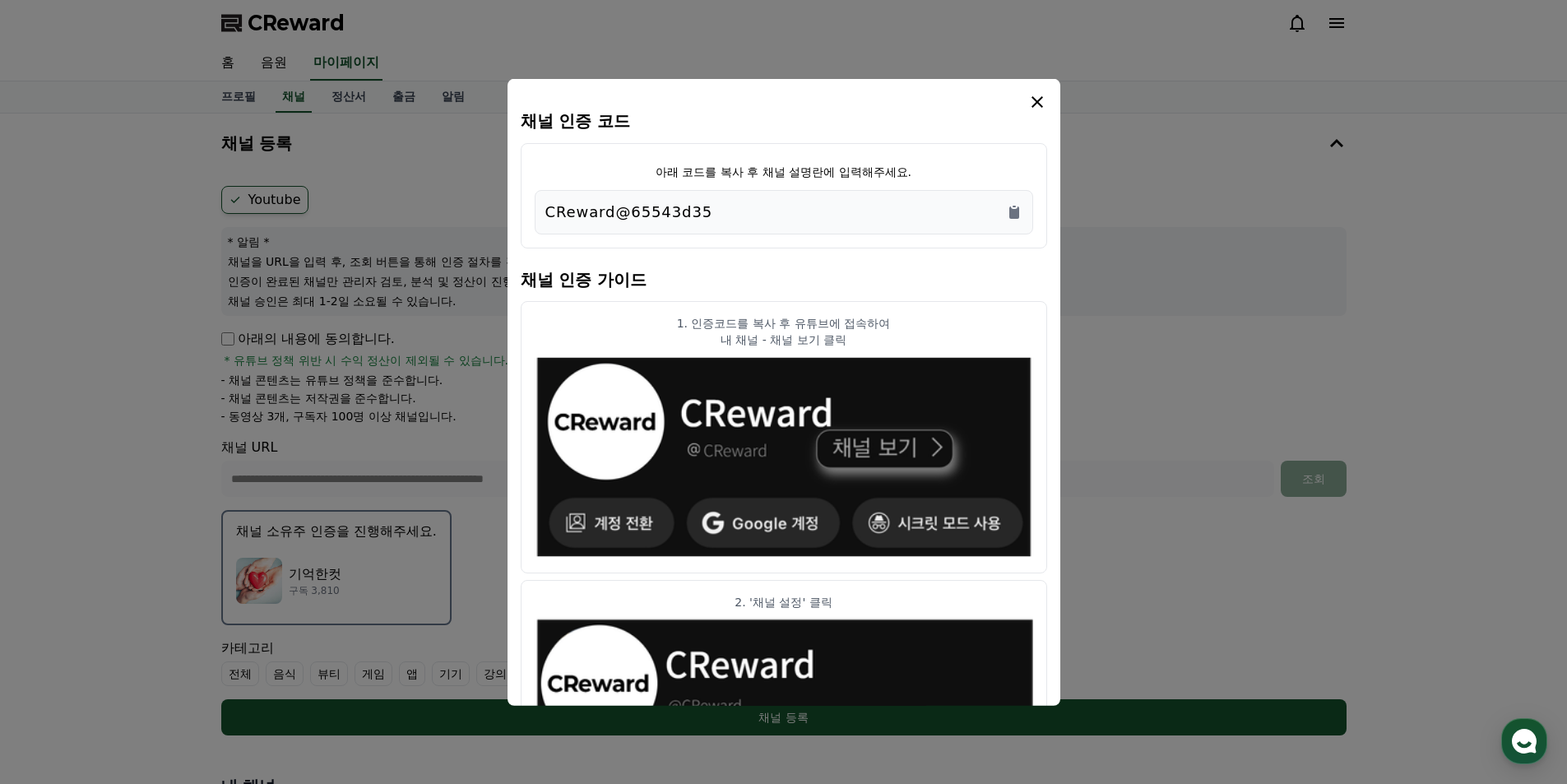
copy p "CReward@65543d35"
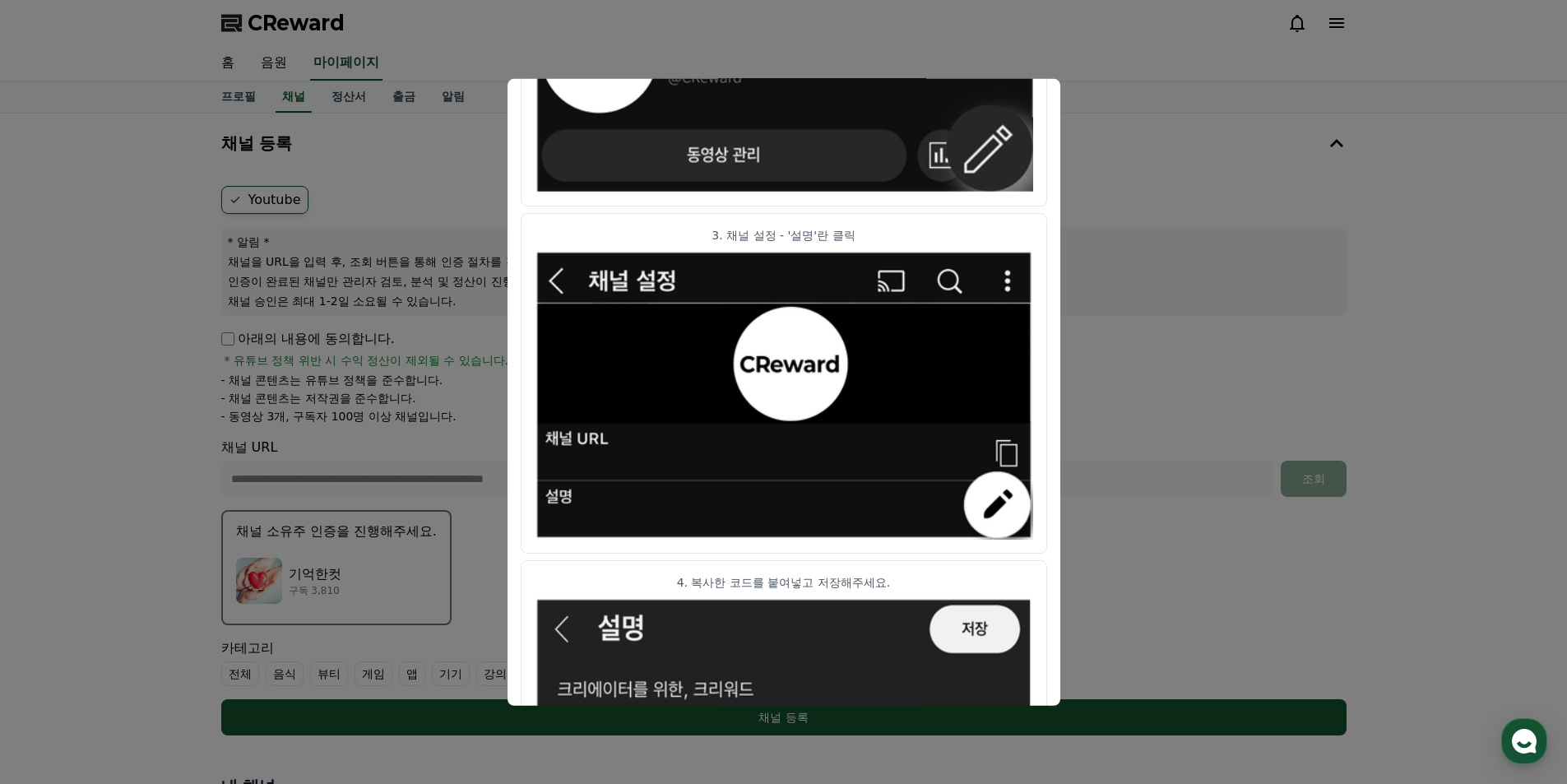
scroll to position [793, 0]
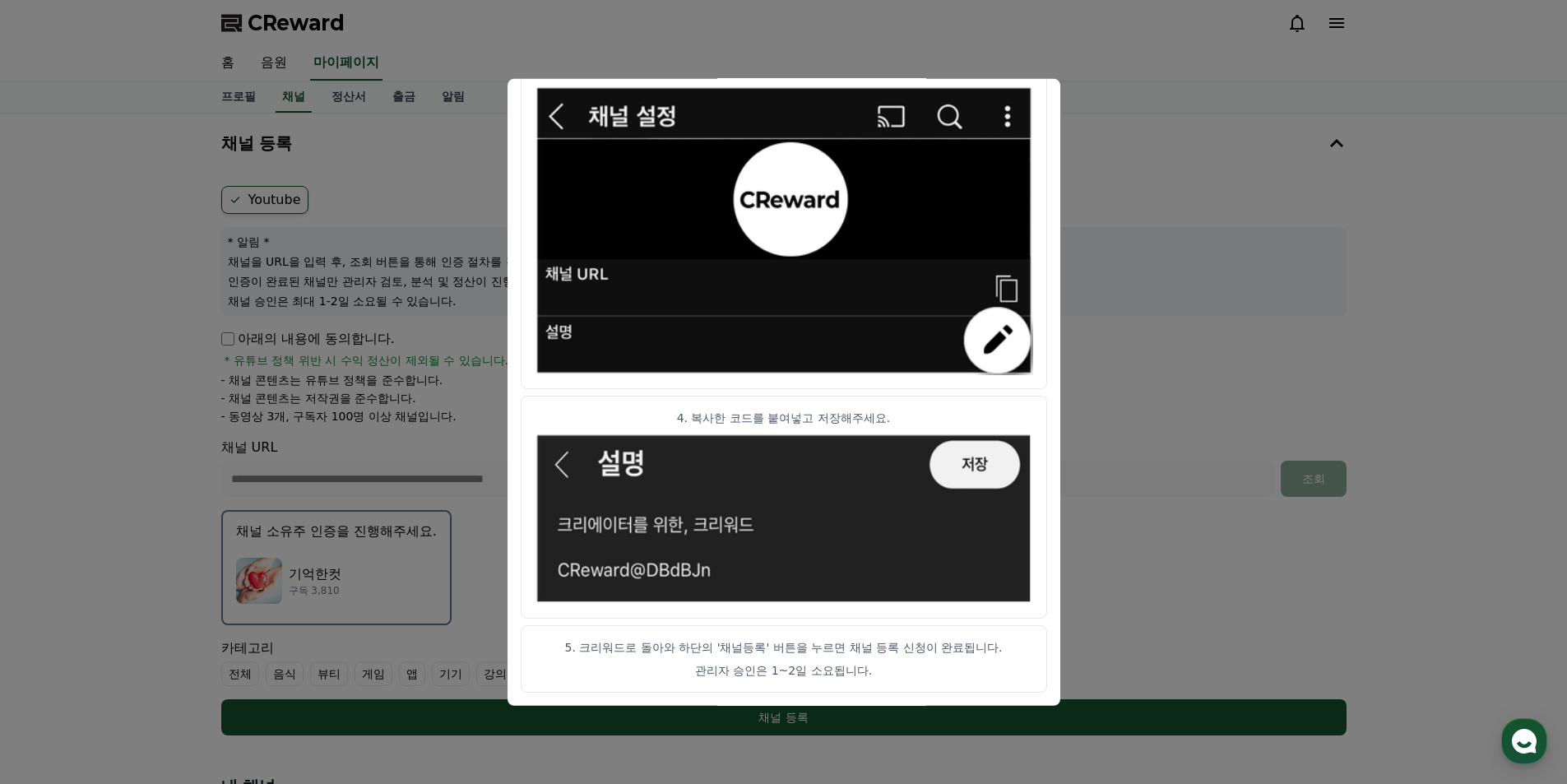
click at [1185, 275] on button "close modal" at bounding box center [784, 392] width 1567 height 784
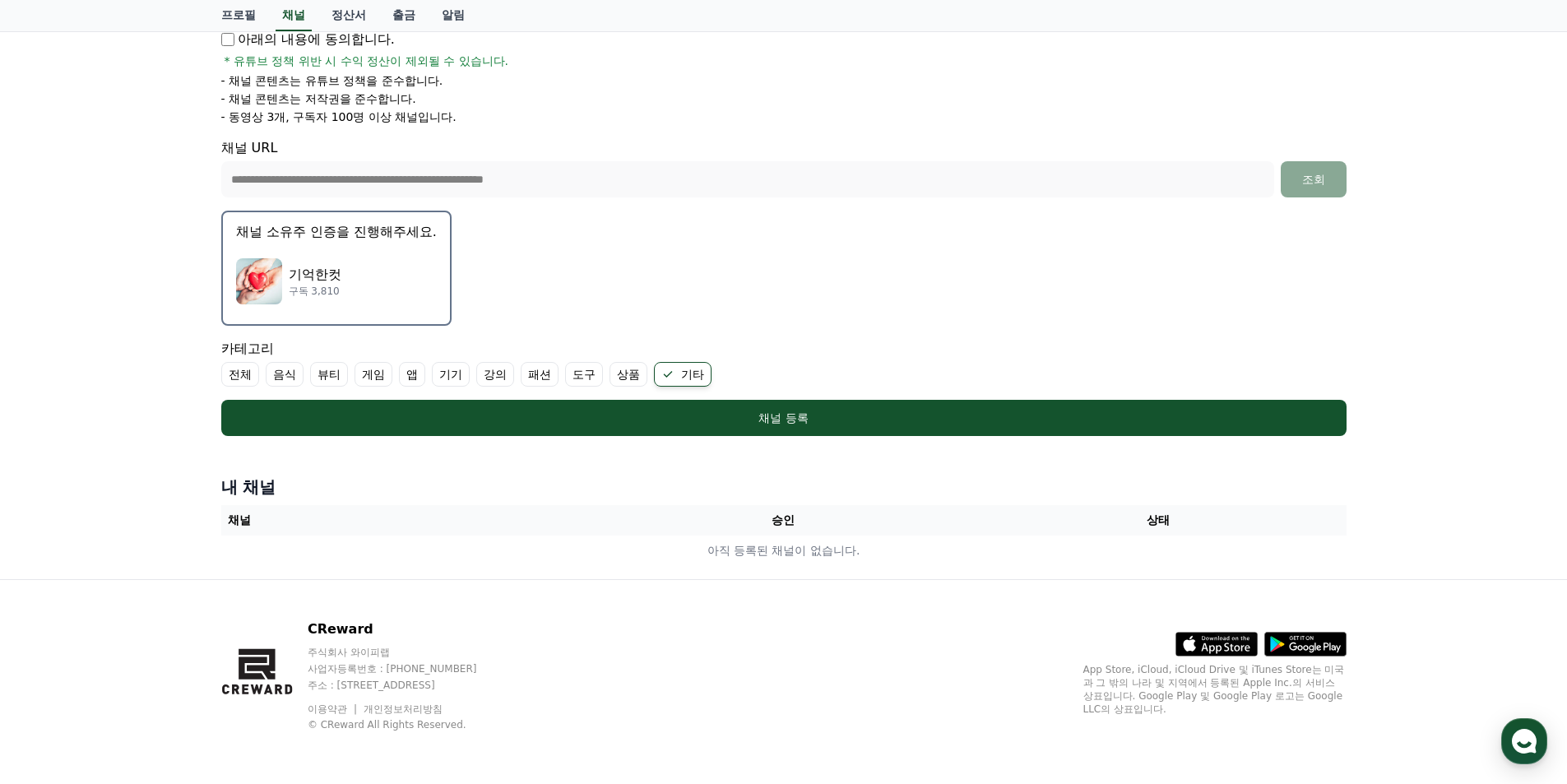
scroll to position [0, 0]
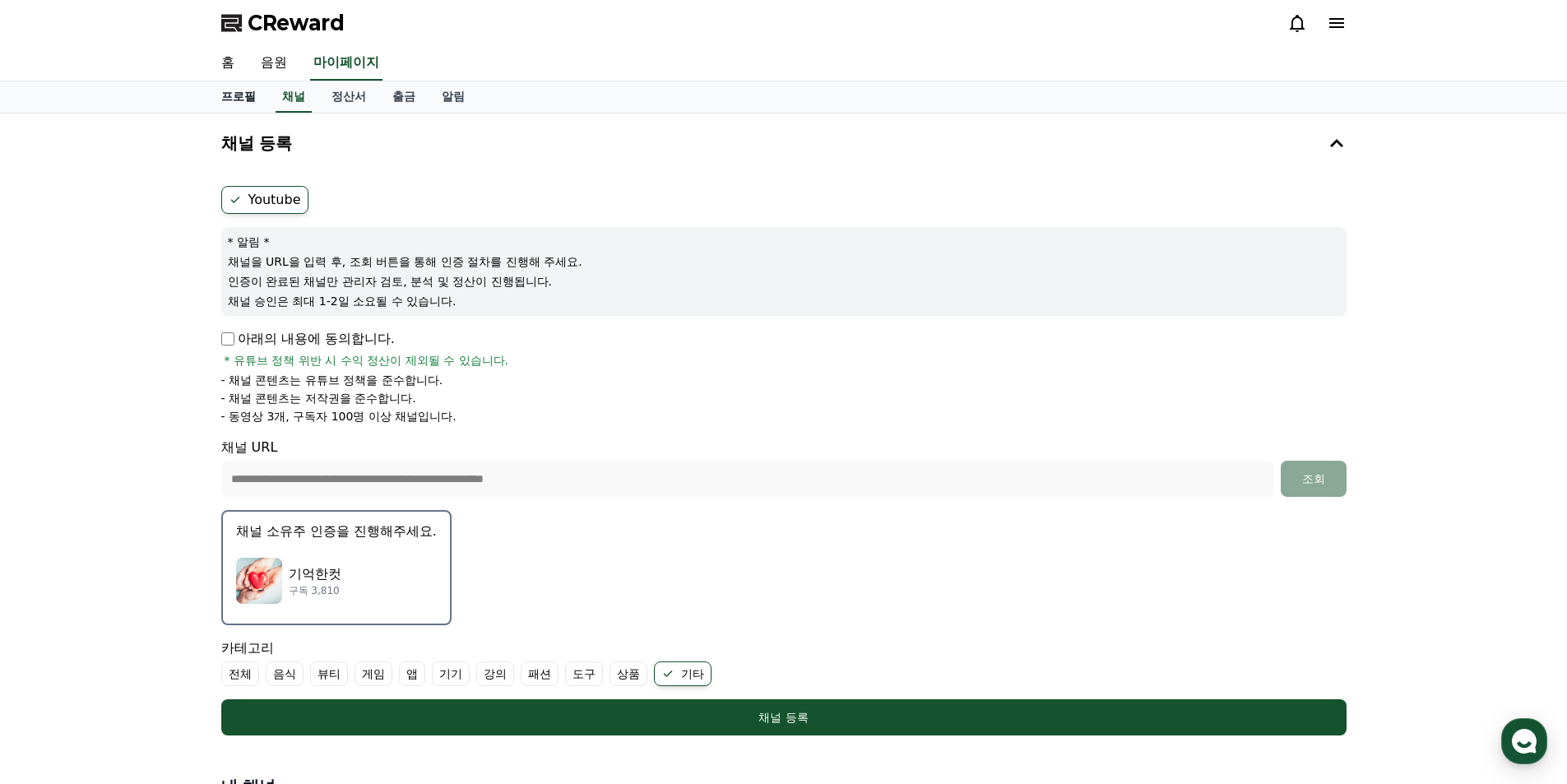
click at [255, 98] on link "프로필" at bounding box center [239, 97] width 61 height 31
select select "**********"
